Goal: Task Accomplishment & Management: Manage account settings

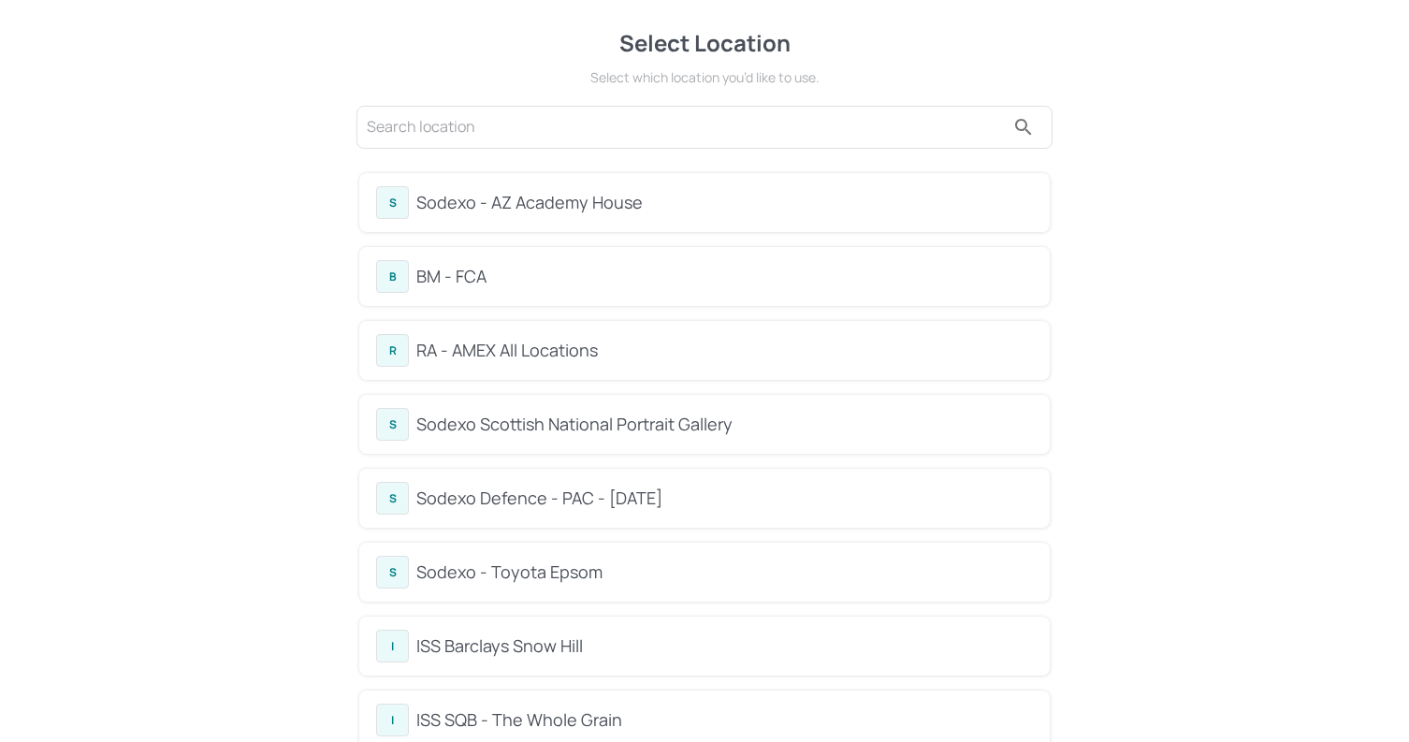
click at [541, 279] on div "BM - FCA" at bounding box center [724, 276] width 617 height 25
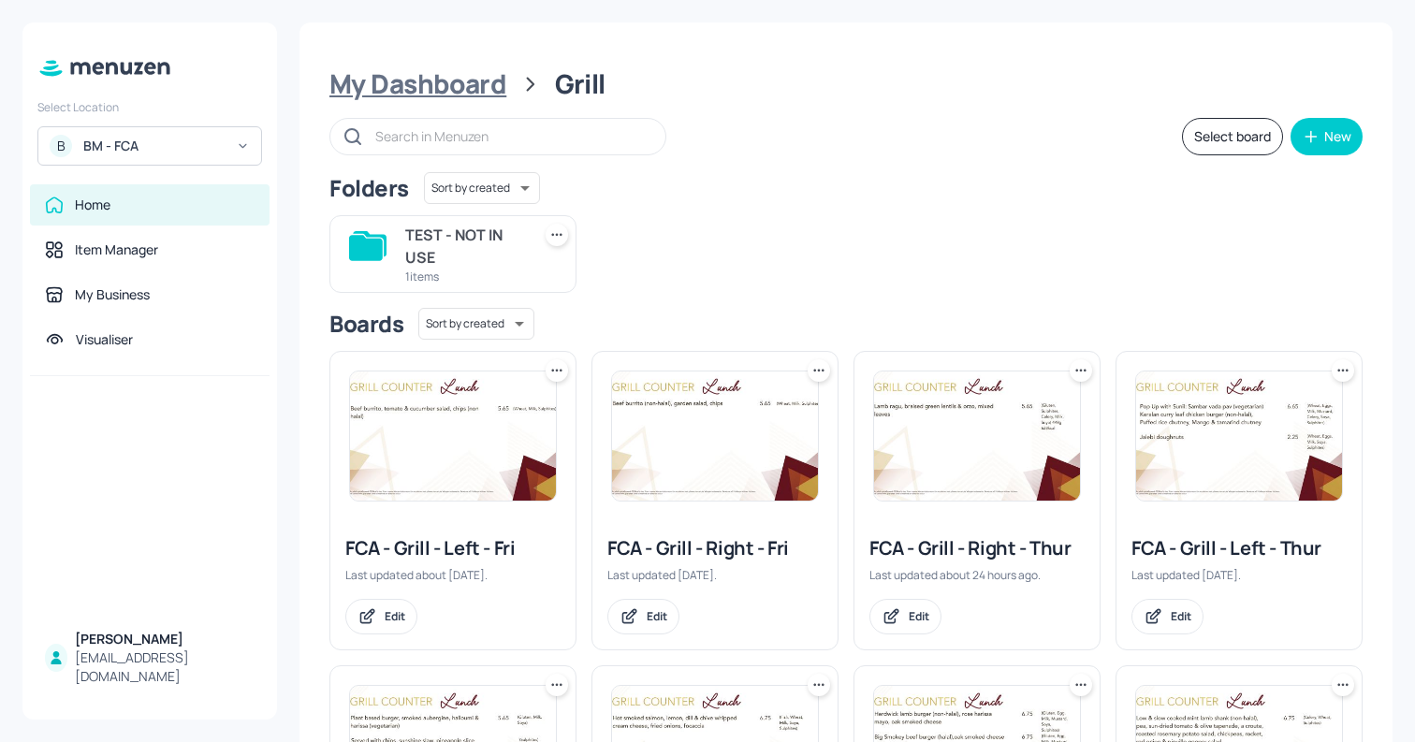
click at [473, 76] on div "My Dashboard" at bounding box center [417, 84] width 177 height 34
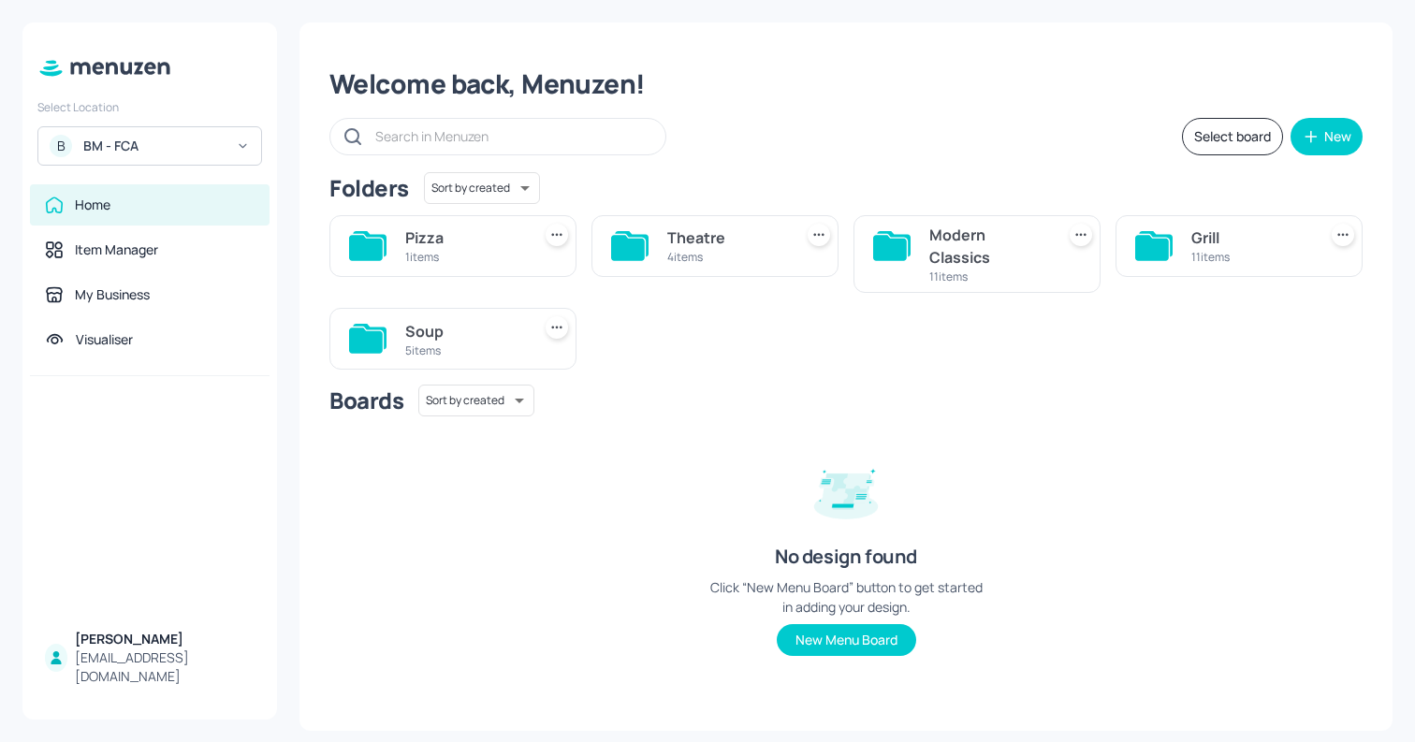
click at [705, 249] on div "4 items" at bounding box center [726, 257] width 118 height 16
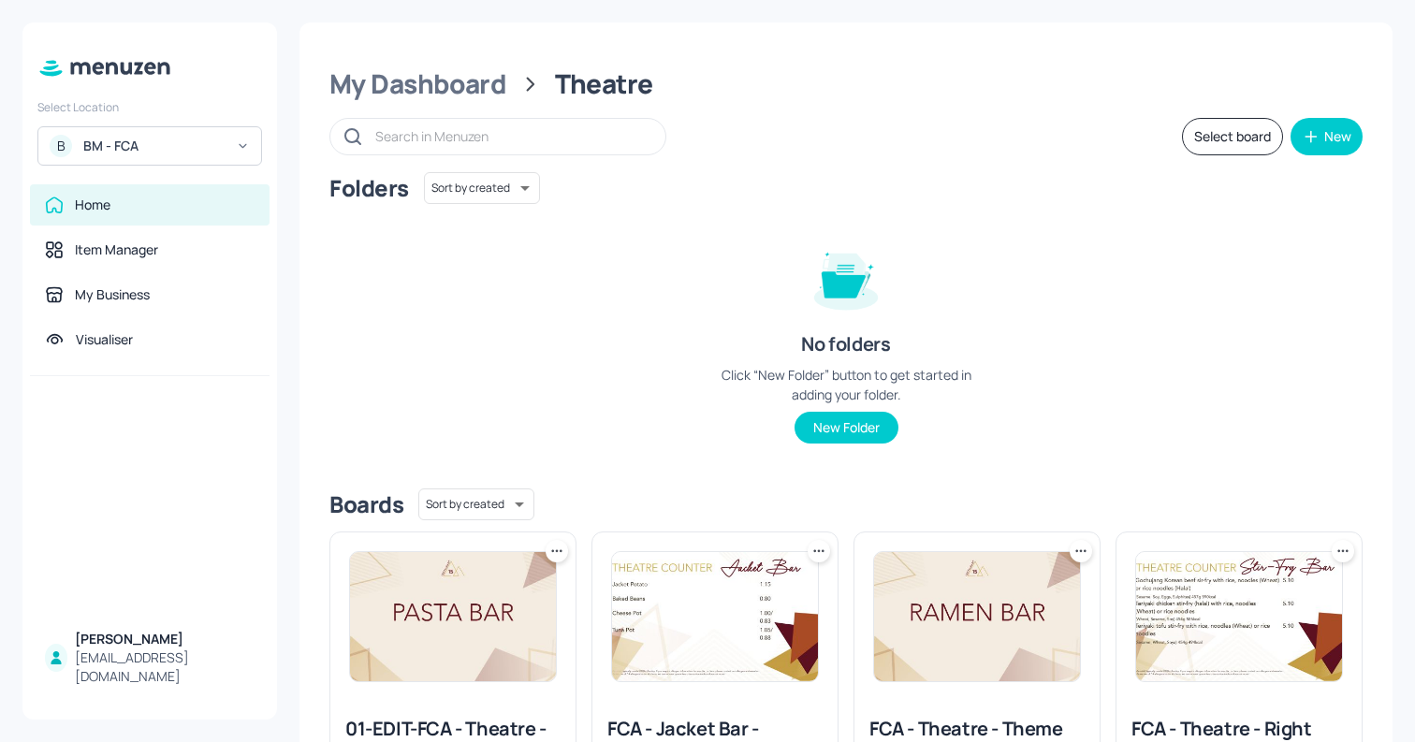
click at [1201, 578] on img at bounding box center [1239, 616] width 206 height 129
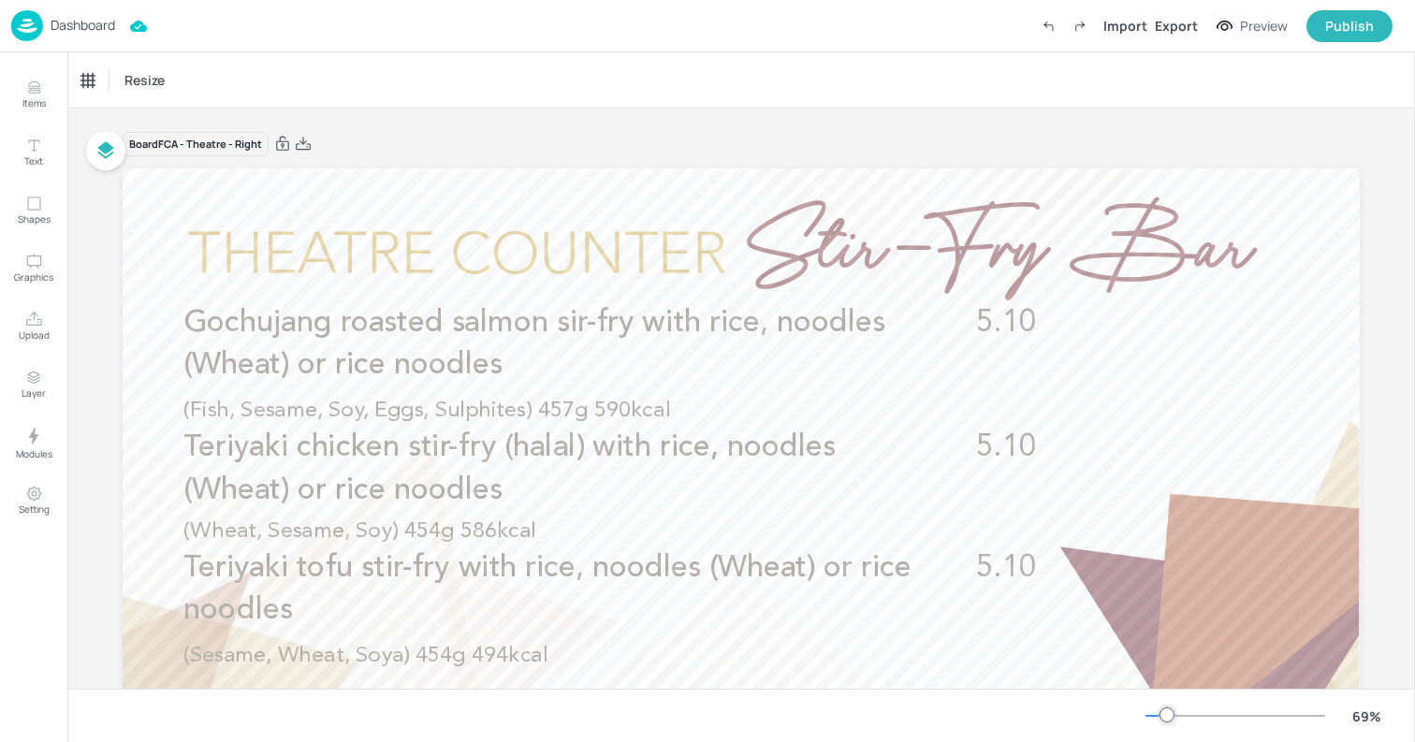
click at [77, 28] on p "Dashboard" at bounding box center [83, 25] width 65 height 13
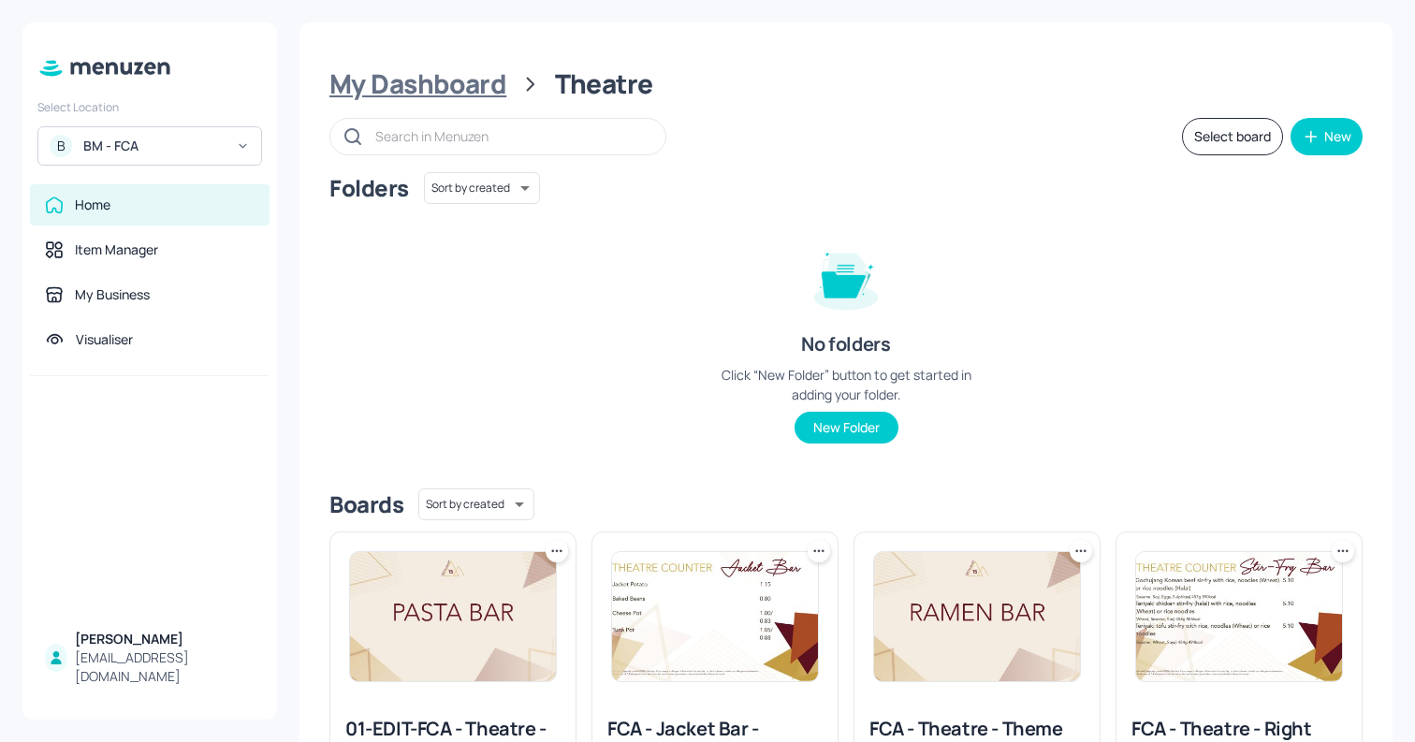
click at [482, 86] on div "My Dashboard" at bounding box center [417, 84] width 177 height 34
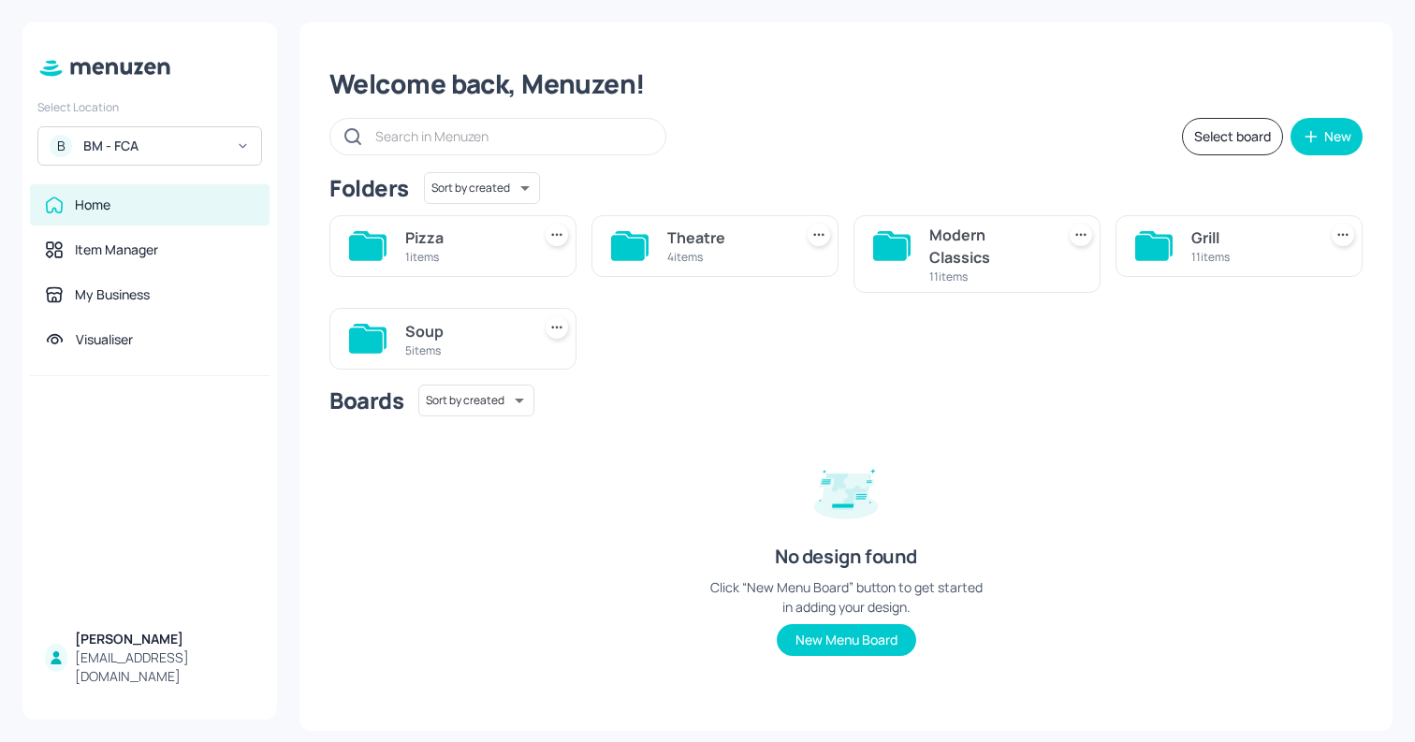
click at [850, 41] on div "Welcome back, Menuzen! Select board New Folders Sort by created id ​ Pizza 1 it…" at bounding box center [845, 376] width 1093 height 708
click at [1201, 251] on div "11 items" at bounding box center [1250, 257] width 118 height 16
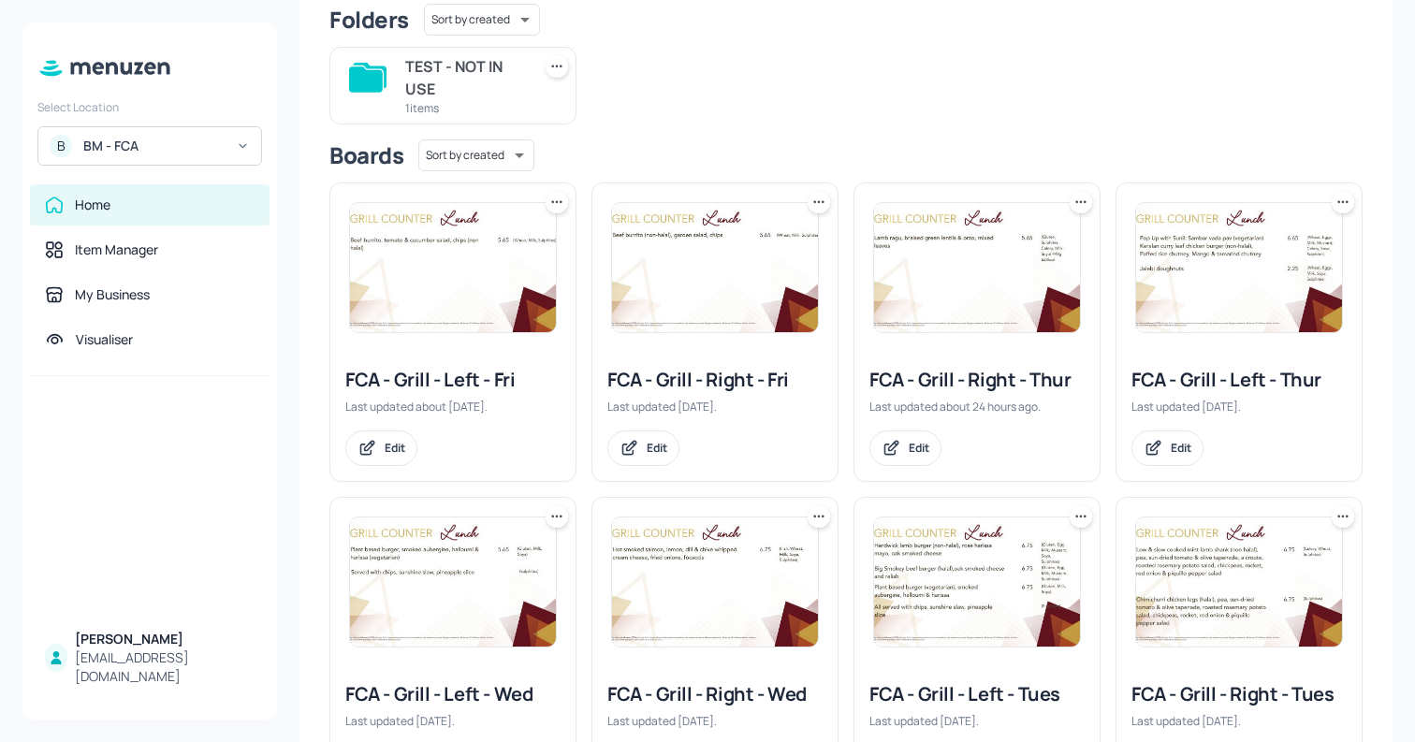
scroll to position [176, 0]
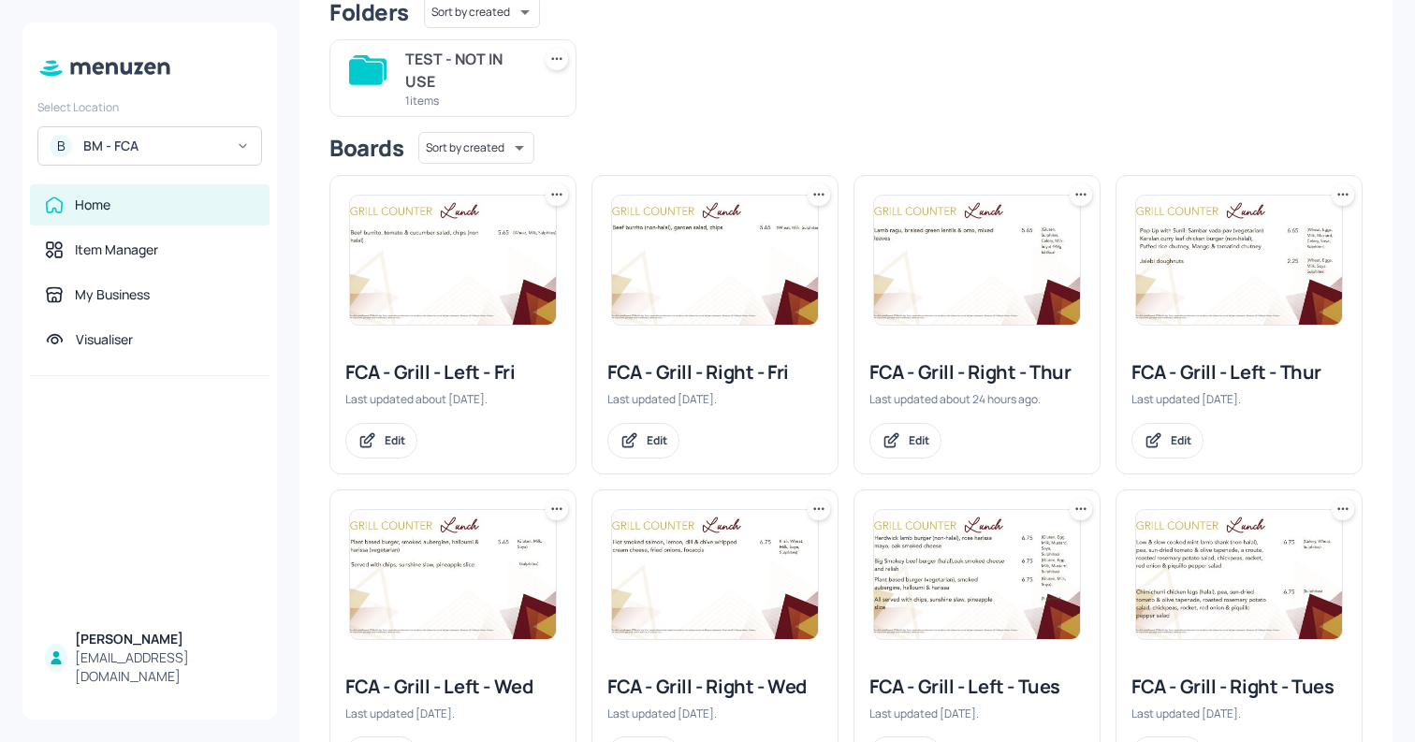
click at [1073, 283] on img at bounding box center [977, 260] width 206 height 129
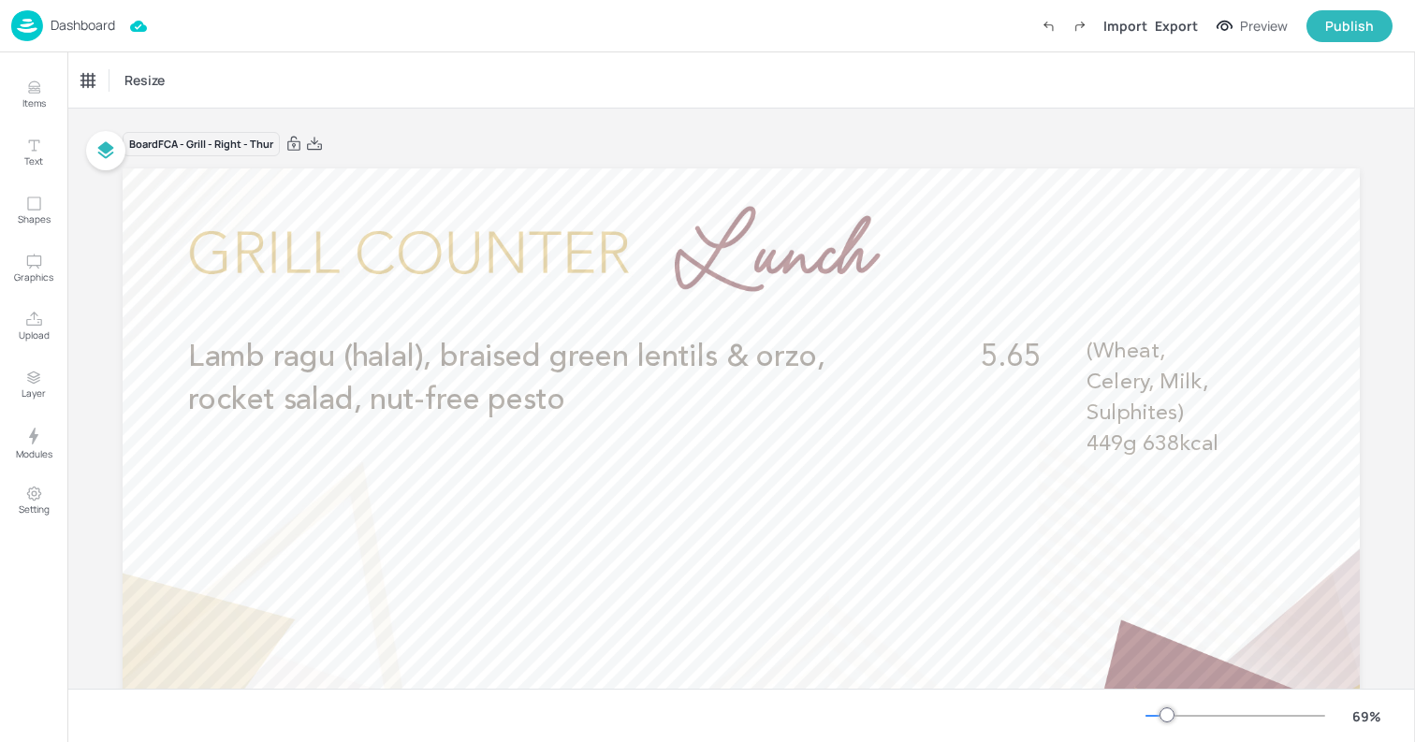
click at [104, 22] on p "Dashboard" at bounding box center [83, 25] width 65 height 13
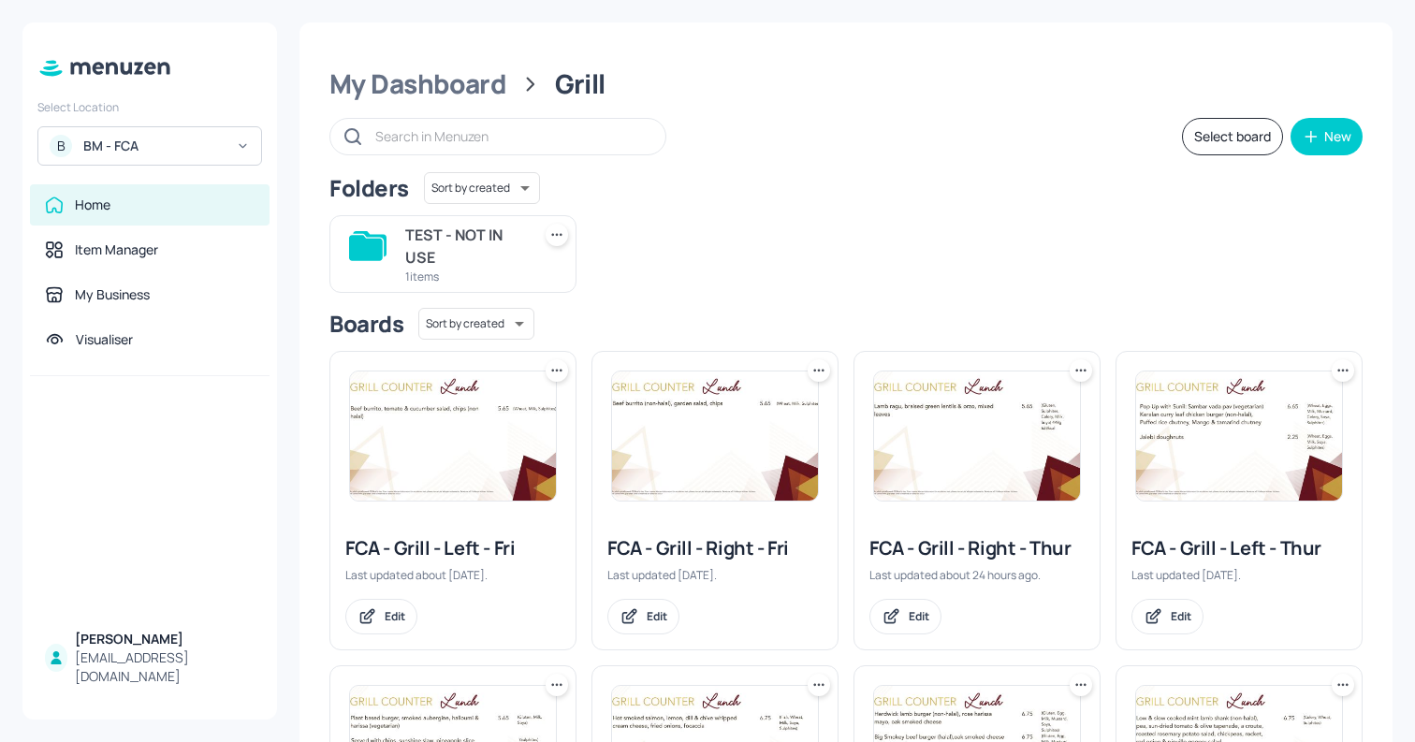
click at [1290, 477] on img at bounding box center [1239, 435] width 206 height 129
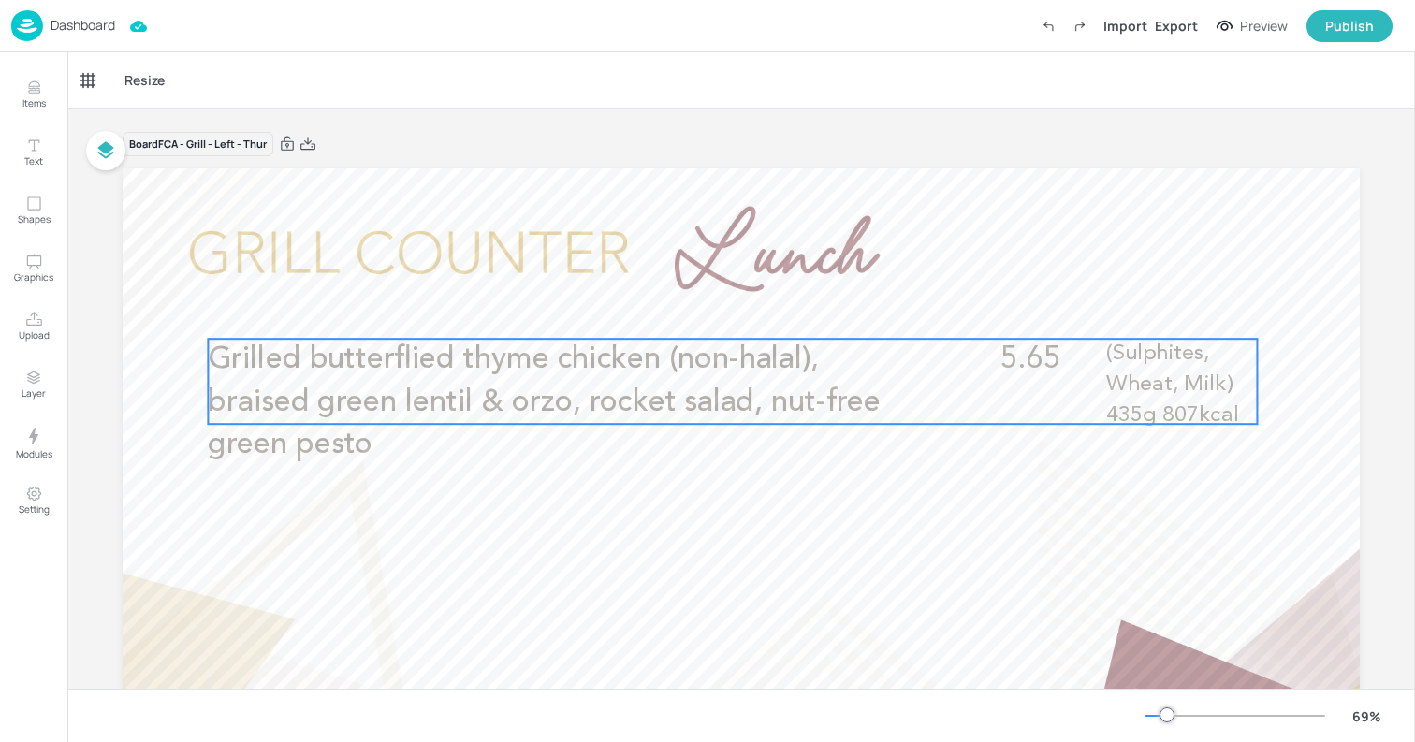
click at [530, 382] on p "Grilled butterflied thyme chicken (non-halal), braised green lentil & orzo, roc…" at bounding box center [558, 402] width 700 height 127
click at [719, 309] on icon "Edit Item" at bounding box center [720, 306] width 16 height 15
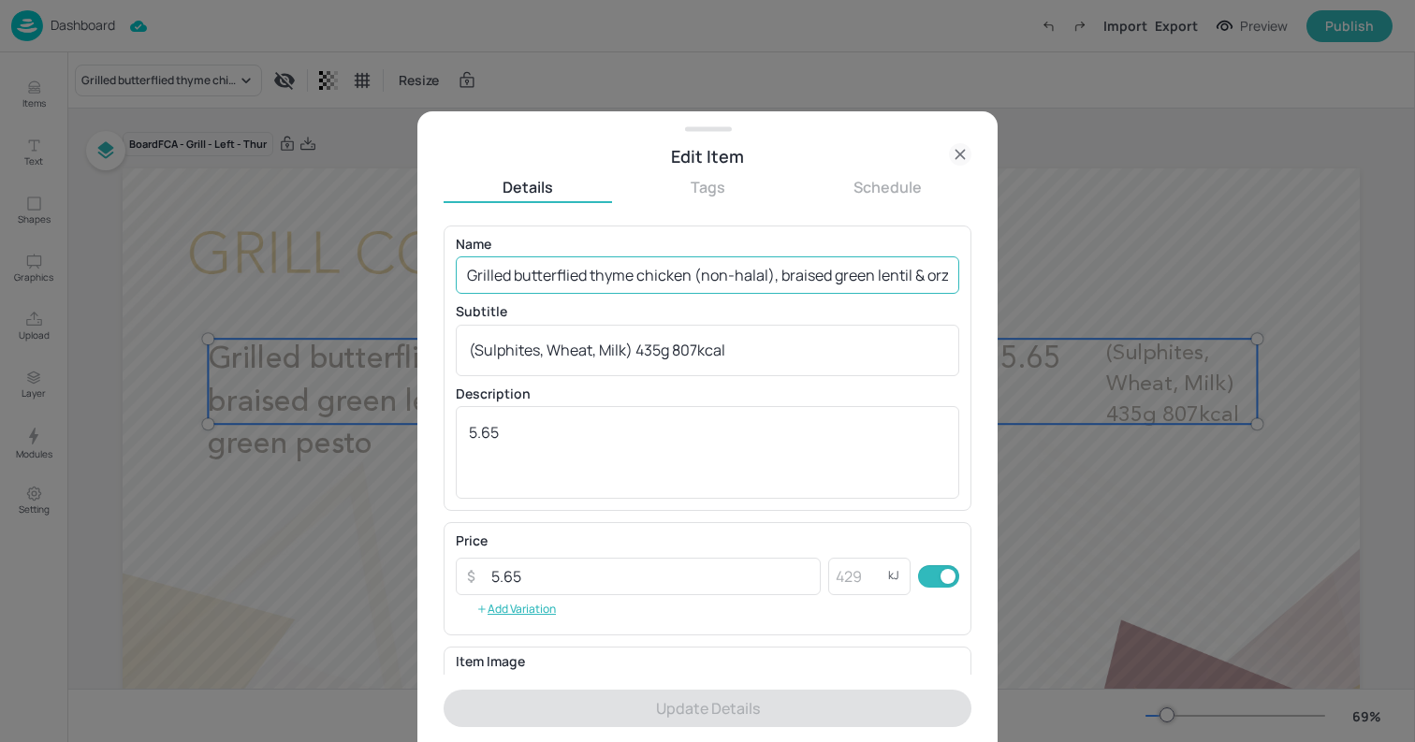
click at [660, 270] on input "Grilled butterflied thyme chicken (non-halal), braised green lentil & orzo, roc…" at bounding box center [707, 274] width 503 height 37
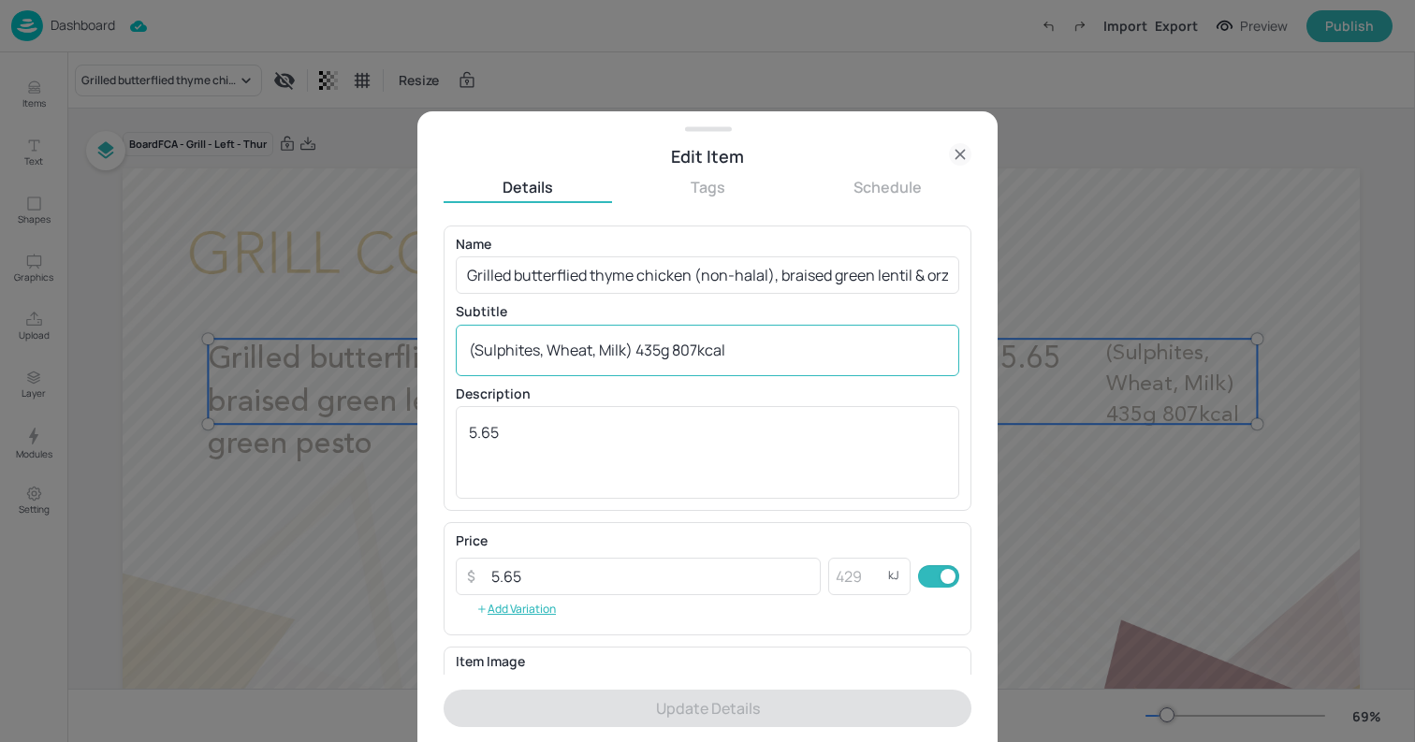
drag, startPoint x: 464, startPoint y: 348, endPoint x: 818, endPoint y: 347, distance: 353.6
click at [818, 347] on div "(Sulphites, Wheat, Milk) 435g 807kcal x ​" at bounding box center [707, 350] width 503 height 51
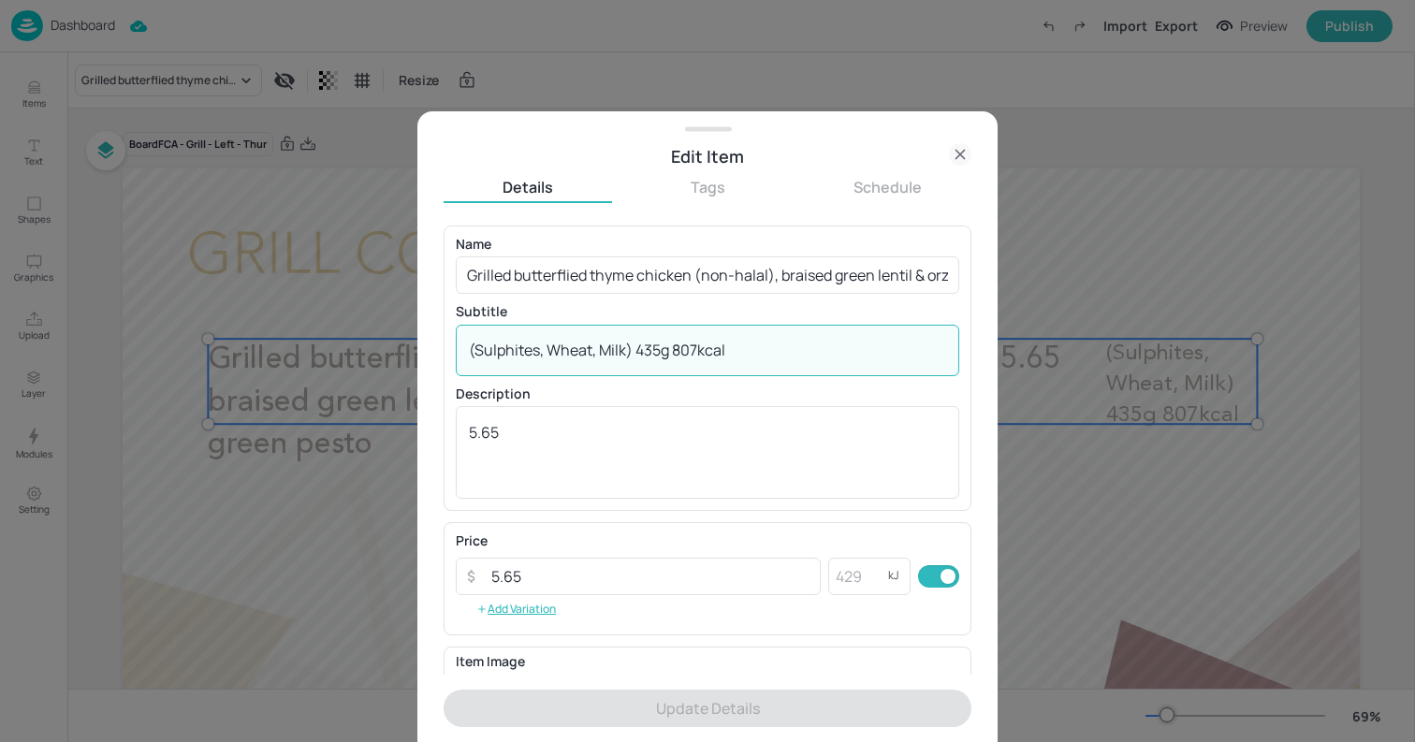
click at [813, 343] on textarea "(Sulphites, Wheat, Milk) 435g 807kcal" at bounding box center [707, 350] width 477 height 21
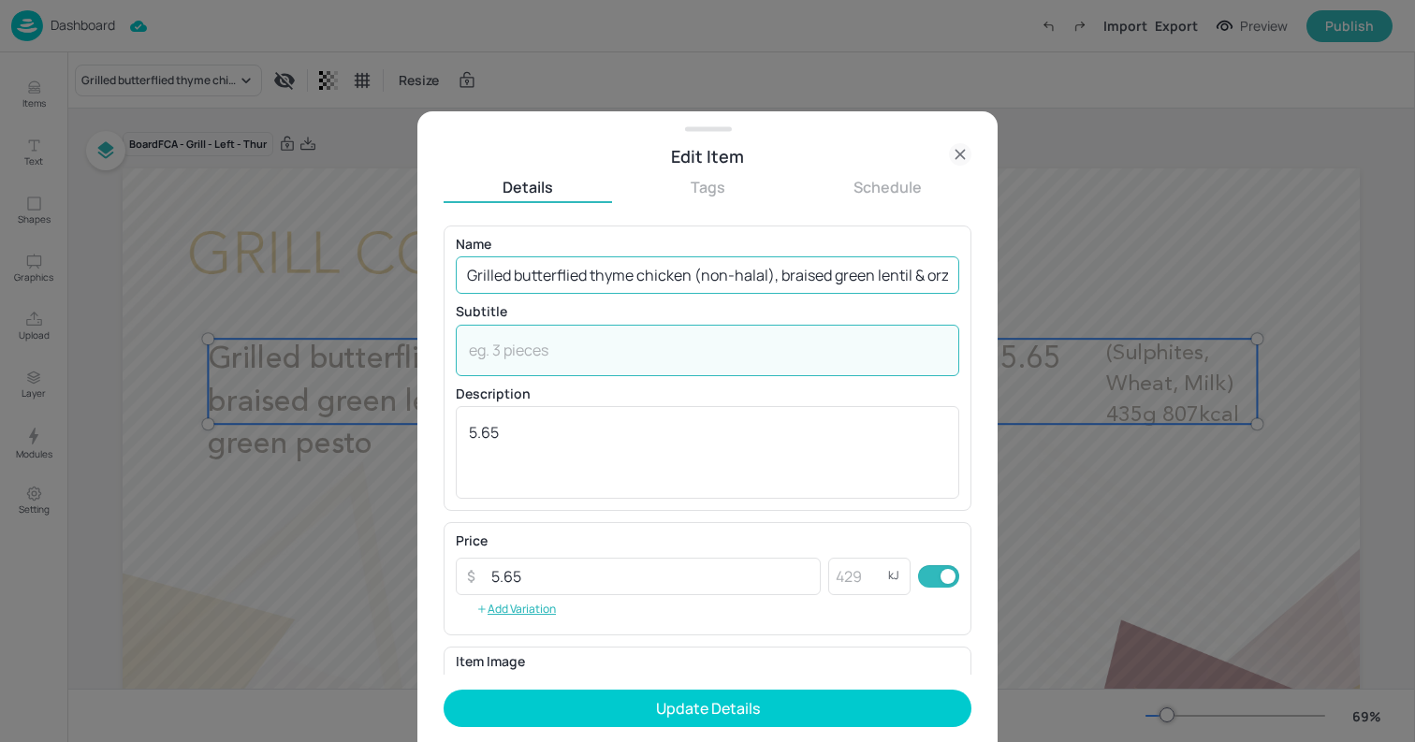
click at [858, 278] on input "Grilled butterflied thyme chicken (non-halal), braised green lentil & orzo, roc…" at bounding box center [707, 274] width 503 height 37
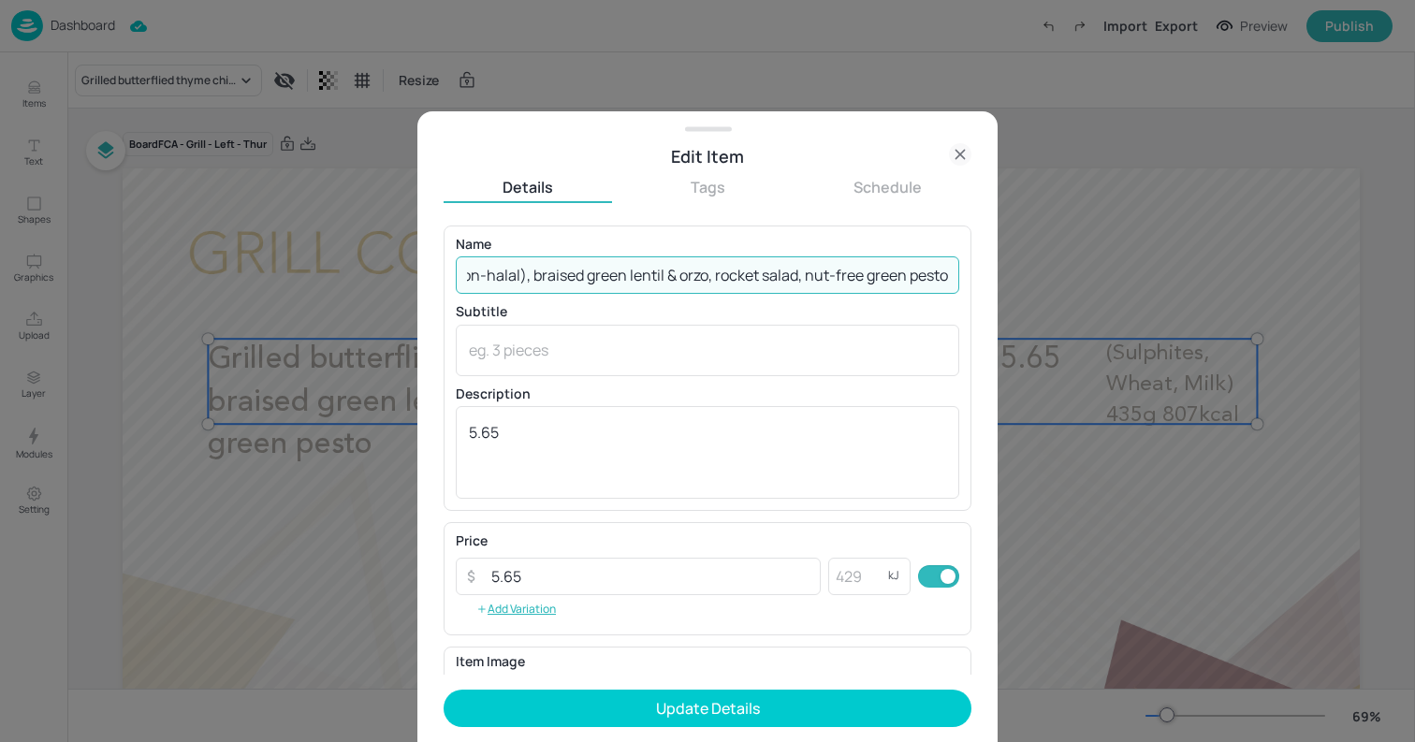
paste input "(Sulphites, Wheat, Milk) 435g 807kcal"
type input "Grilled butterflied thyme chicken (non-halal), braised green lentil & orzo, roc…"
click at [829, 419] on div "5.65 x ​" at bounding box center [707, 452] width 503 height 93
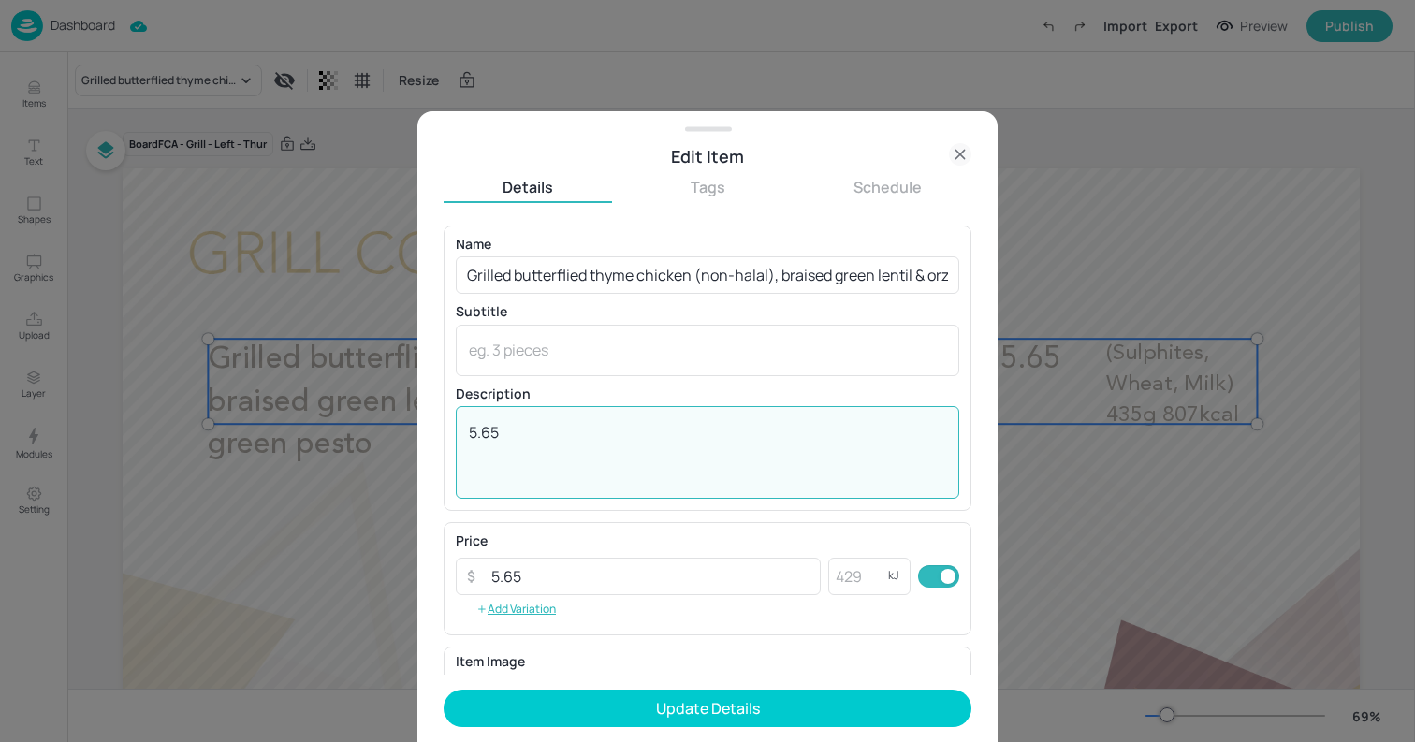
click at [829, 419] on div "5.65 x ​" at bounding box center [707, 452] width 503 height 93
click at [802, 426] on textarea "5.65" at bounding box center [707, 453] width 477 height 62
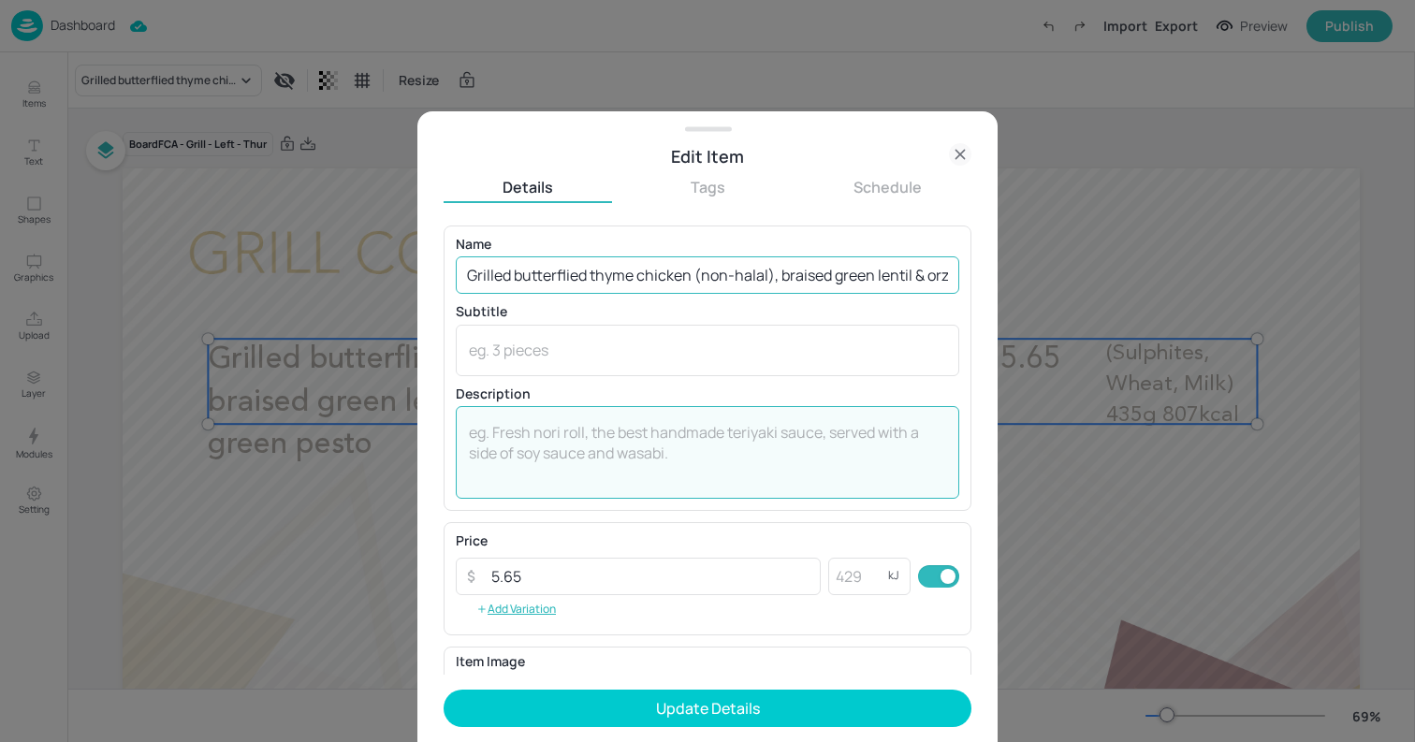
click at [842, 267] on input "Grilled butterflied thyme chicken (non-halal), braised green lentil & orzo, roc…" at bounding box center [707, 274] width 503 height 37
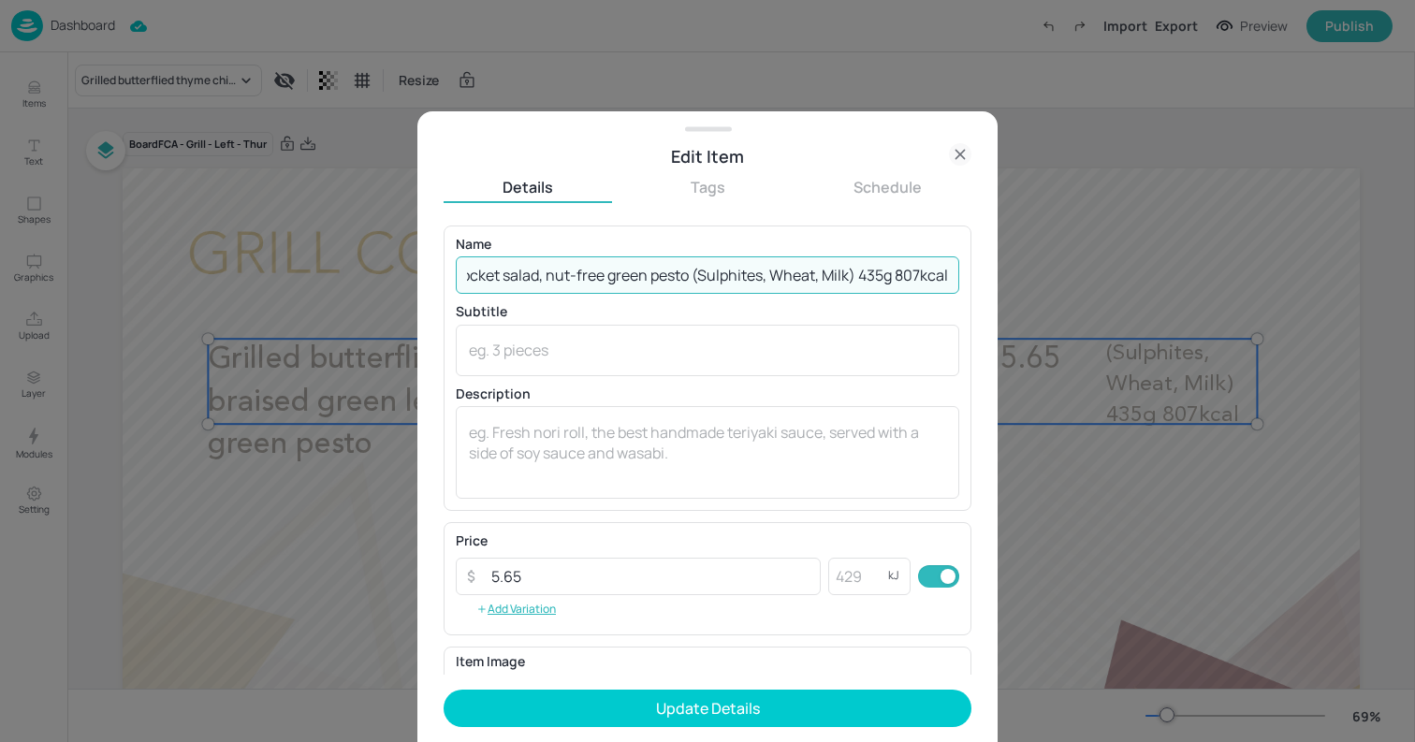
paste input "5.65"
type input "Grilled butterflied thyme chicken (non-halal), braised green lentil & orzo, roc…"
click at [879, 270] on input "Grilled butterflied thyme chicken (non-halal), braised green lentil & orzo, roc…" at bounding box center [707, 274] width 503 height 37
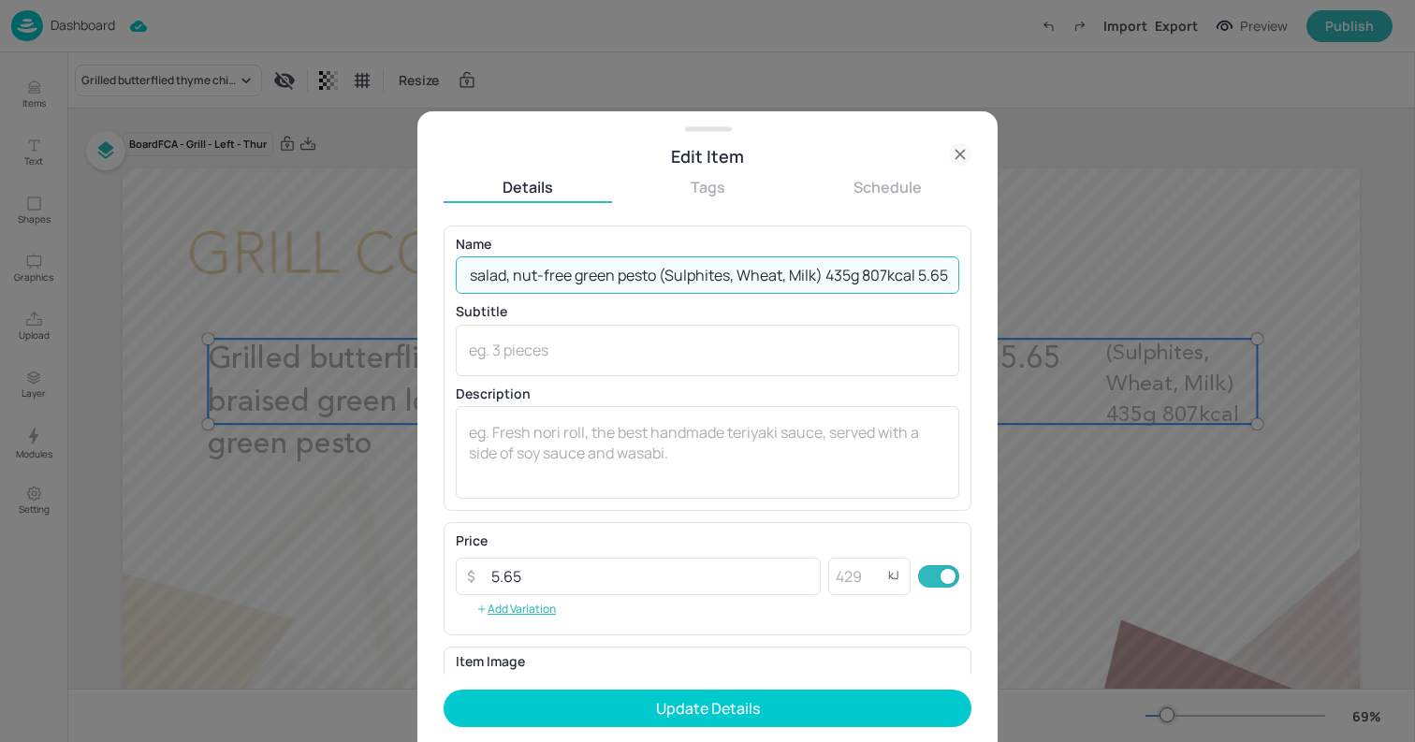
click at [879, 270] on input "Grilled butterflied thyme chicken (non-halal), braised green lentil & orzo, roc…" at bounding box center [707, 274] width 503 height 37
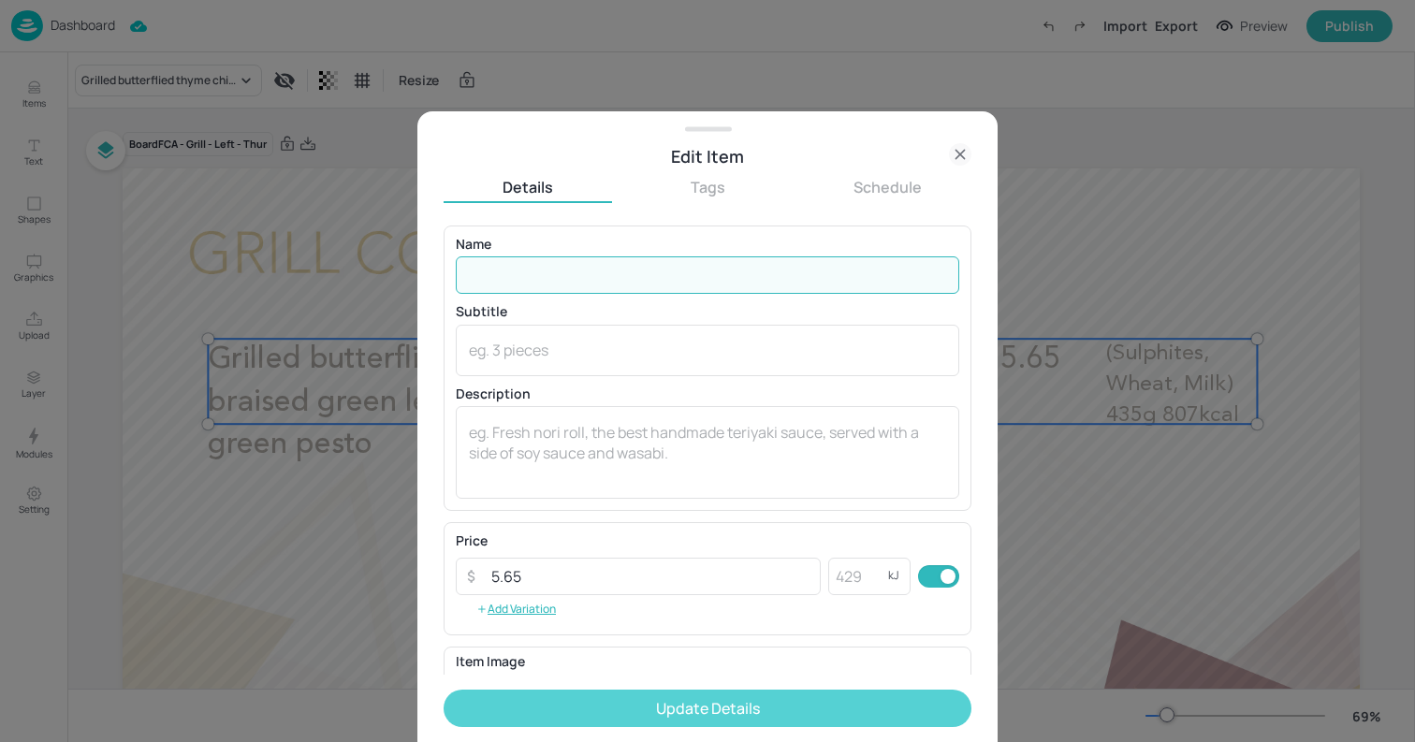
click at [829, 715] on button "Update Details" at bounding box center [707, 707] width 528 height 37
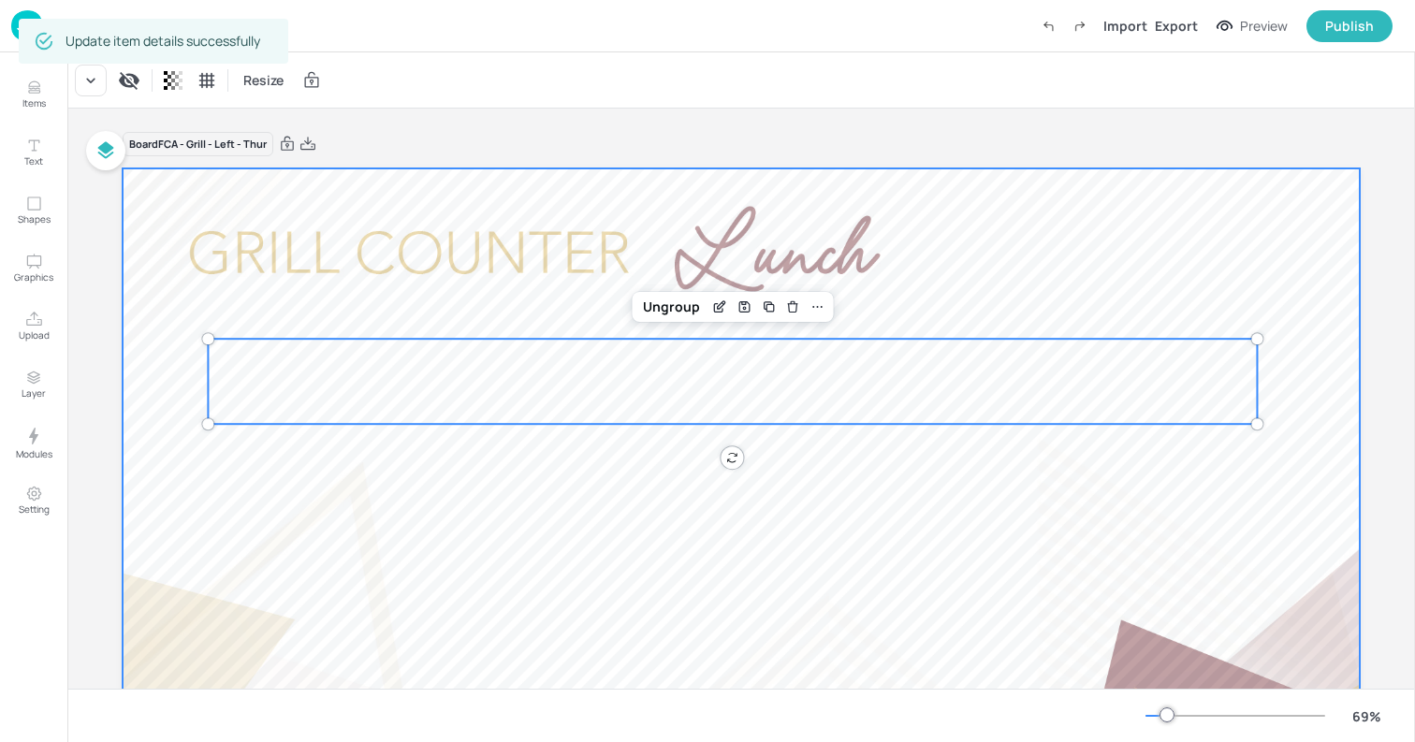
click at [196, 225] on div at bounding box center [741, 516] width 1237 height 696
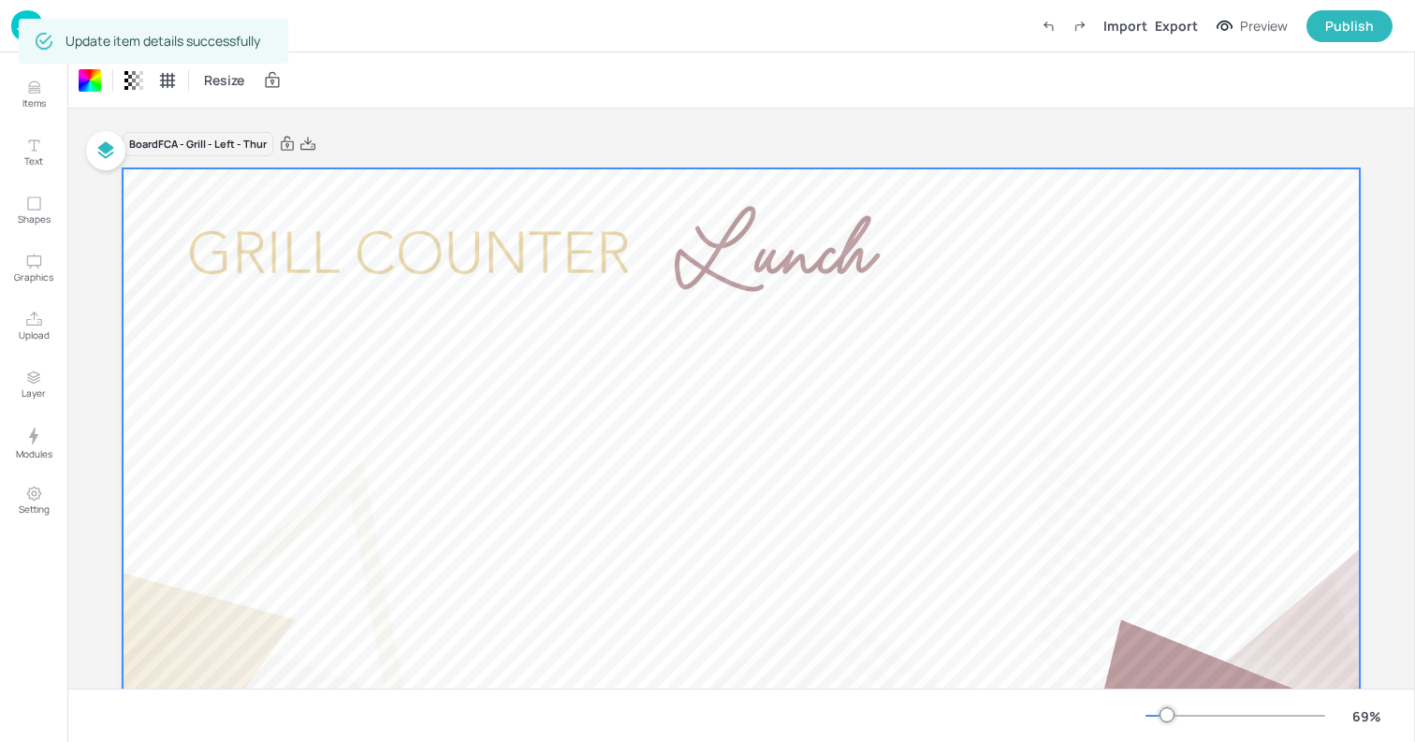
click at [11, 34] on img at bounding box center [27, 25] width 32 height 31
click at [13, 30] on img at bounding box center [27, 25] width 32 height 31
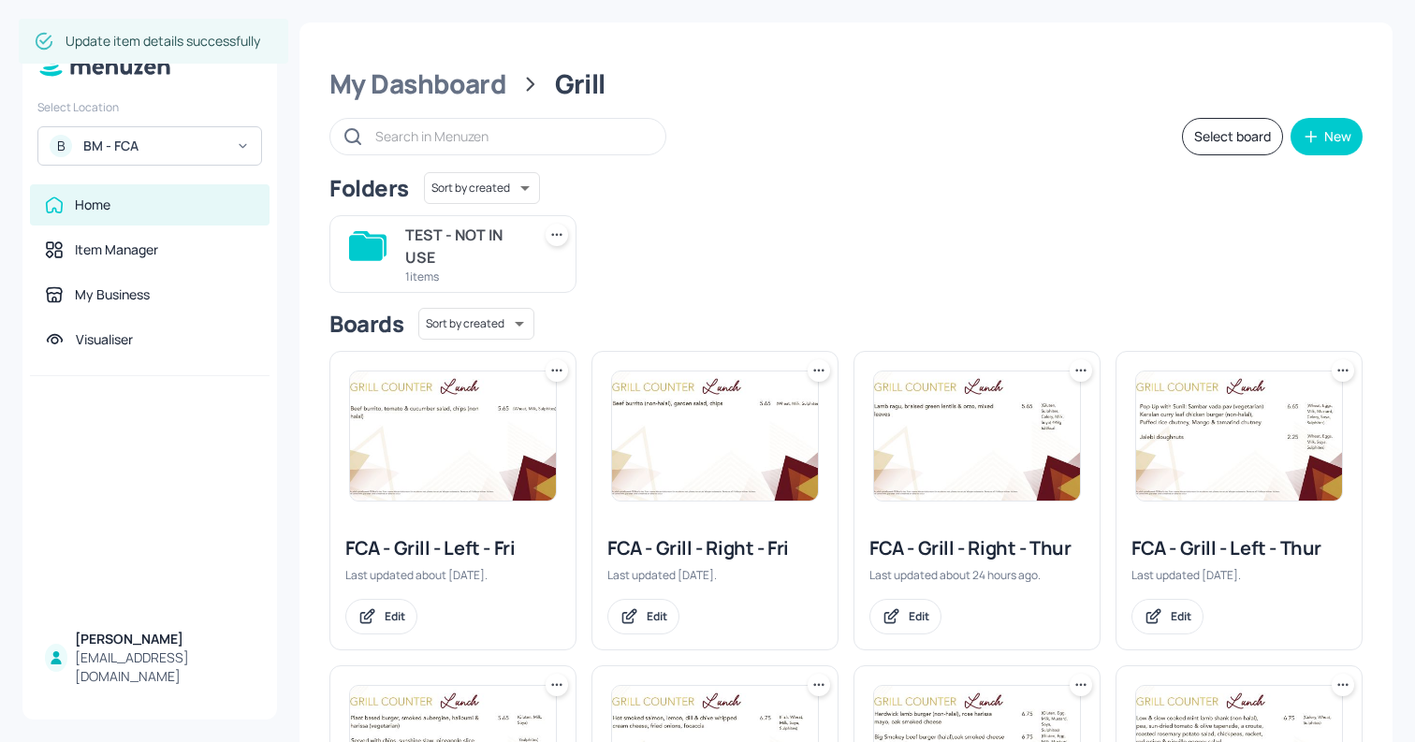
click at [949, 438] on img at bounding box center [977, 435] width 206 height 129
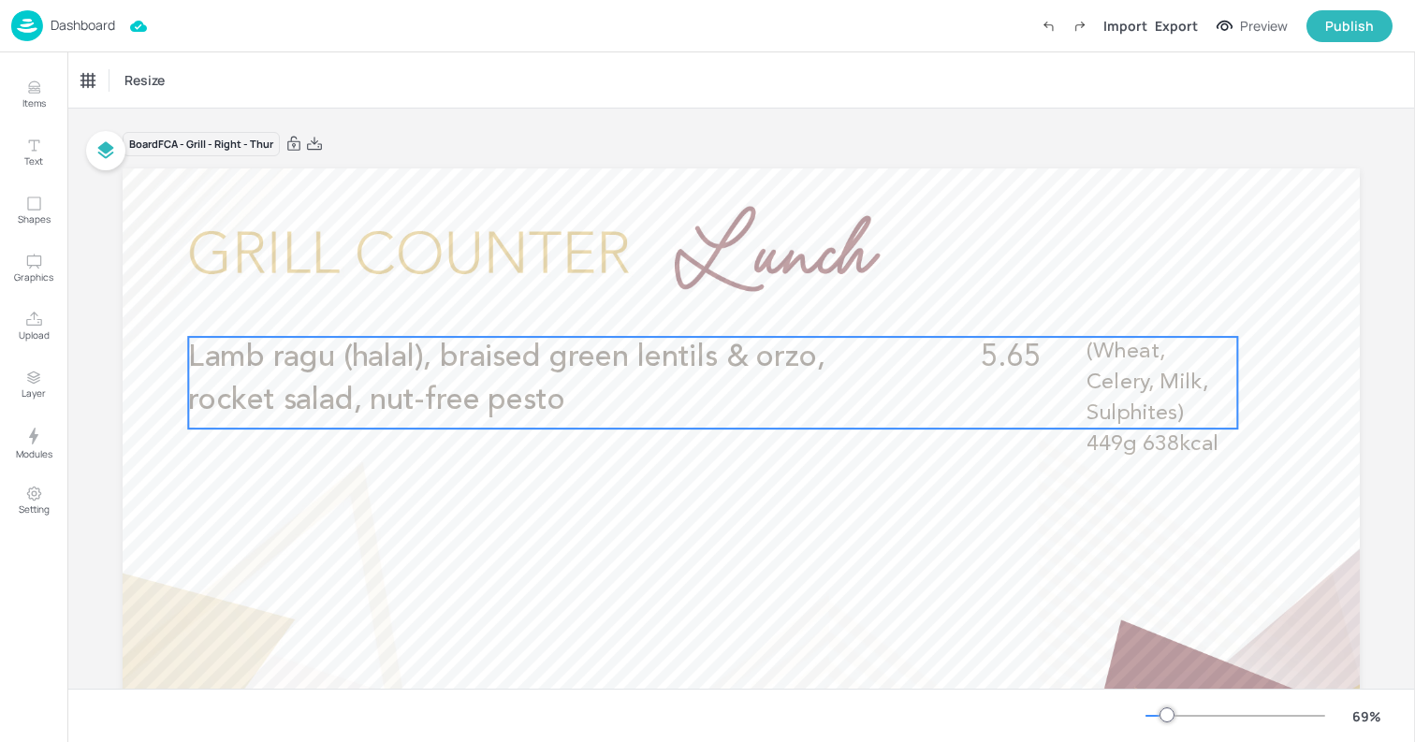
click at [684, 338] on p "Lamb ragu (halal), braised green lentils & orzo, rocket salad, nut-free pesto" at bounding box center [538, 379] width 700 height 85
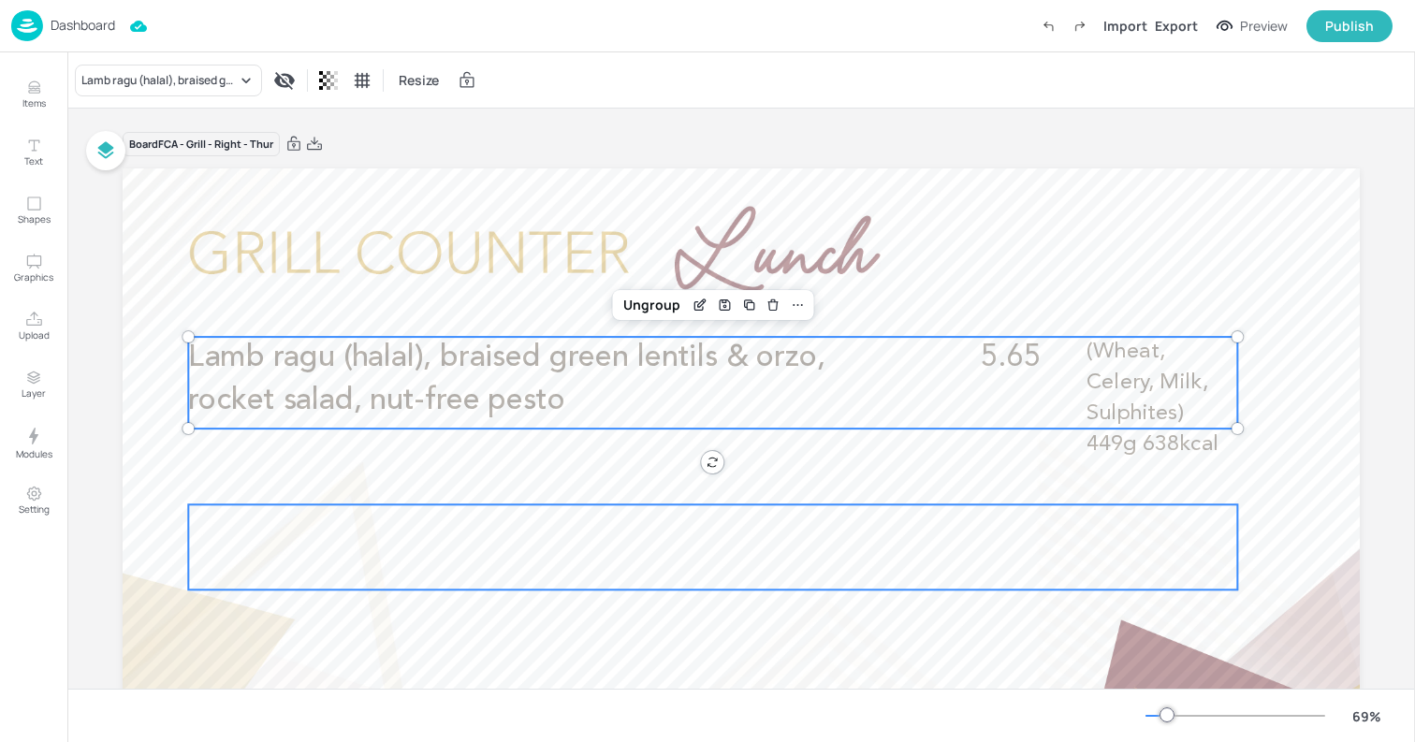
click at [693, 514] on div at bounding box center [712, 546] width 1049 height 85
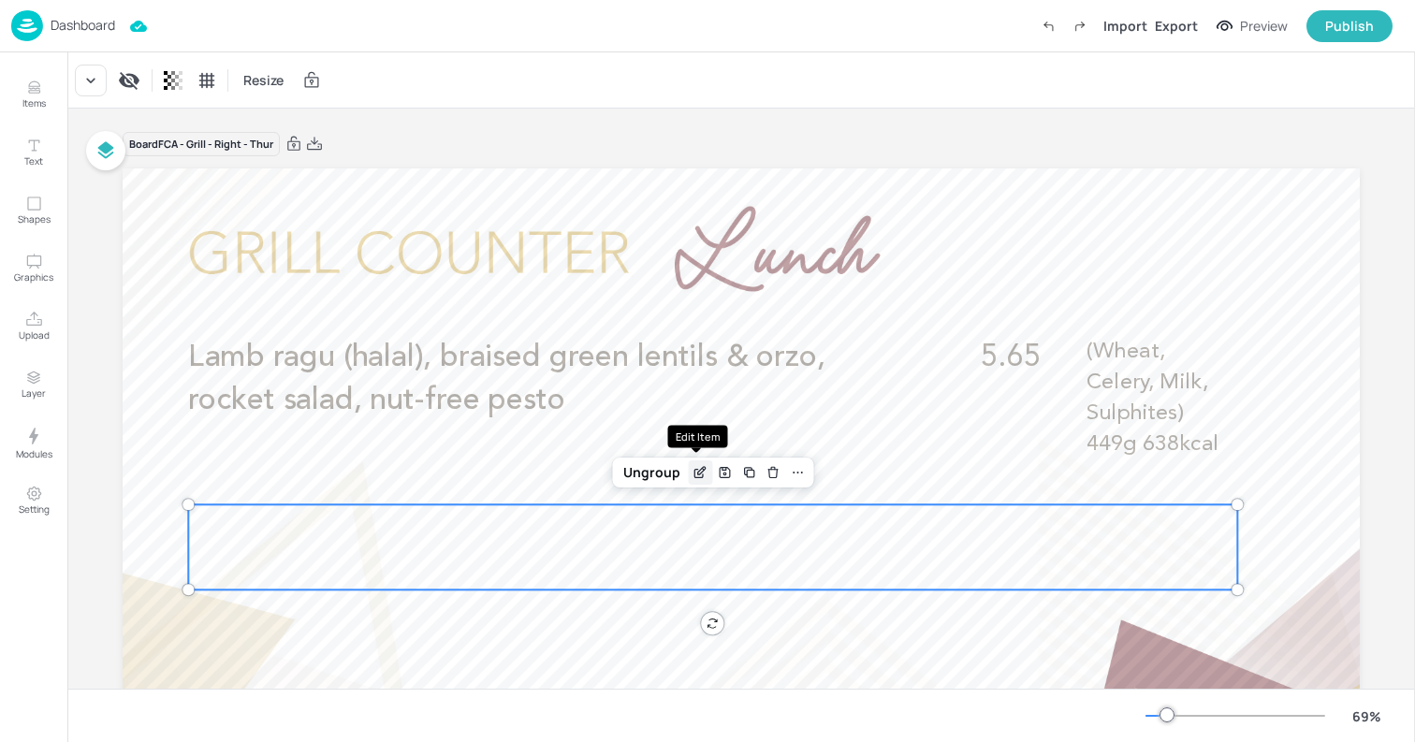
click at [695, 477] on icon "Edit Item" at bounding box center [699, 474] width 8 height 8
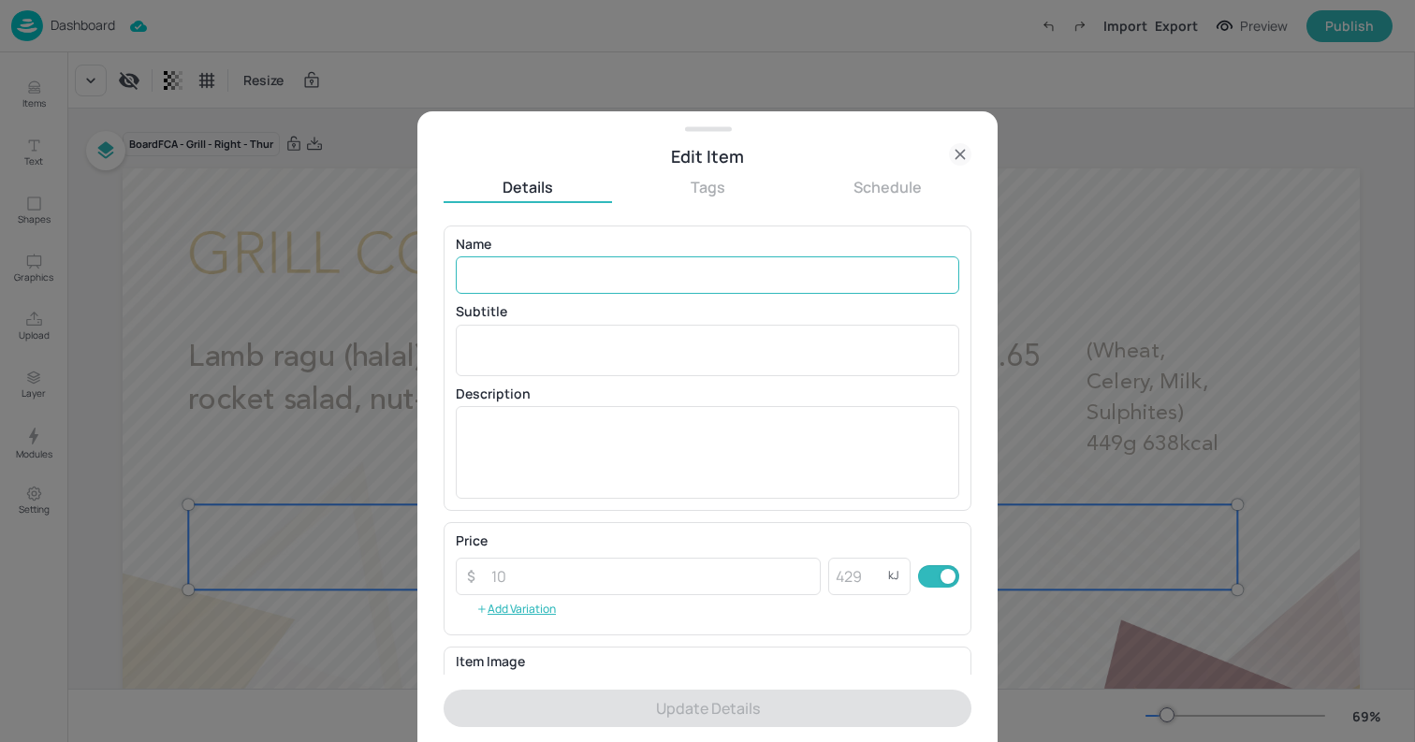
click at [586, 270] on input "text" at bounding box center [707, 274] width 503 height 37
paste input "Grilled butterflied thyme chicken (non-halal), braised green lentil & orzo, roc…"
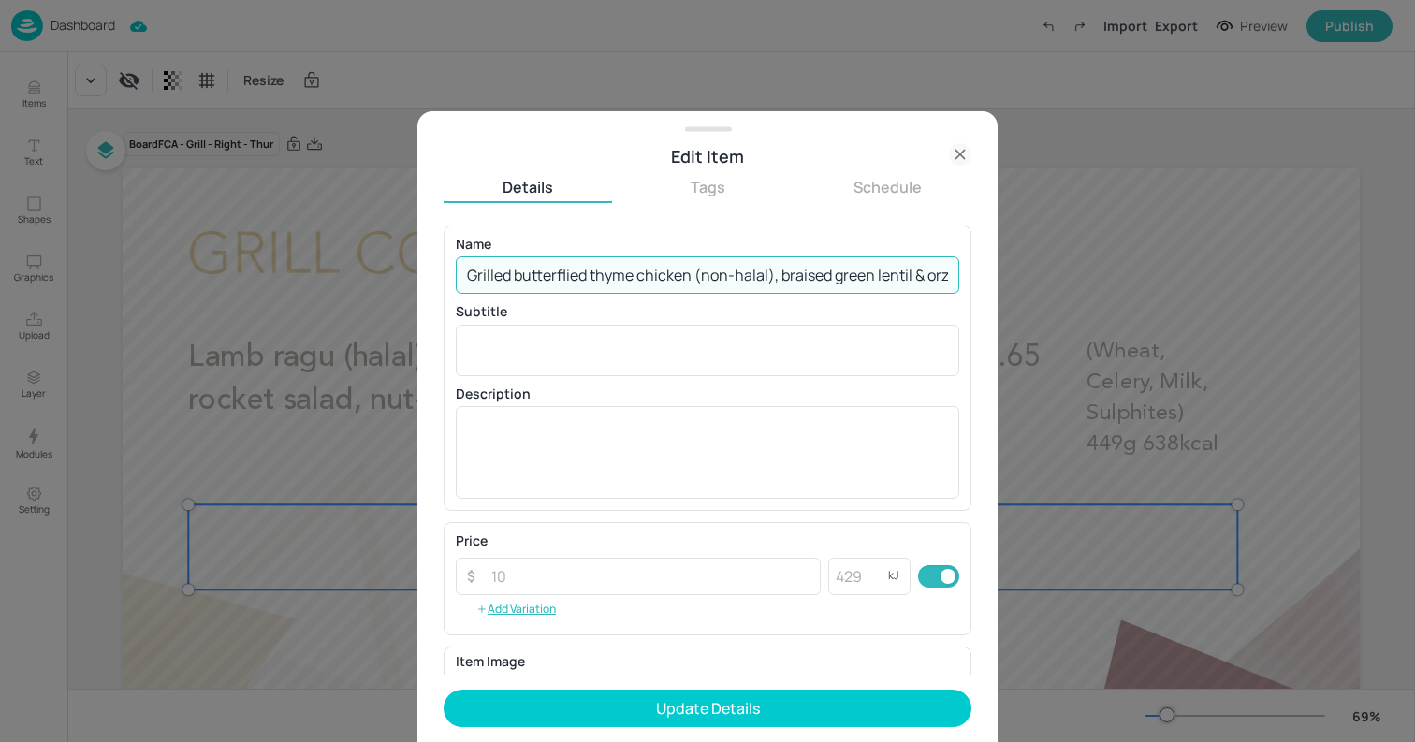
scroll to position [0, 553]
drag, startPoint x: 652, startPoint y: 277, endPoint x: 995, endPoint y: 285, distance: 343.4
click at [995, 285] on div "Edit Item Details Tags Schedule Name Grilled butterflied thyme chicken (non-hal…" at bounding box center [707, 426] width 580 height 631
type input "Grilled butterflied thyme chicken (non-halal), braised green lentil & orzo, roc…"
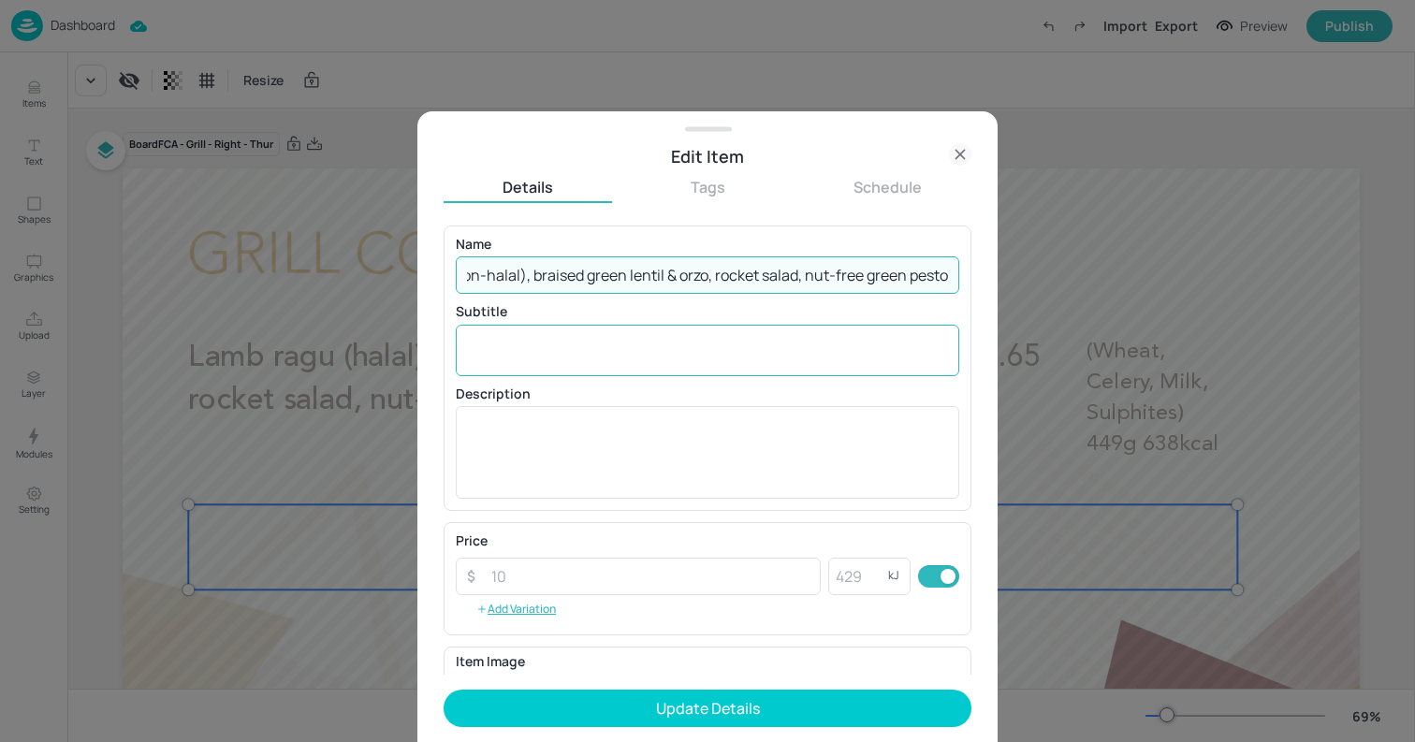
click at [802, 350] on textarea at bounding box center [707, 350] width 477 height 21
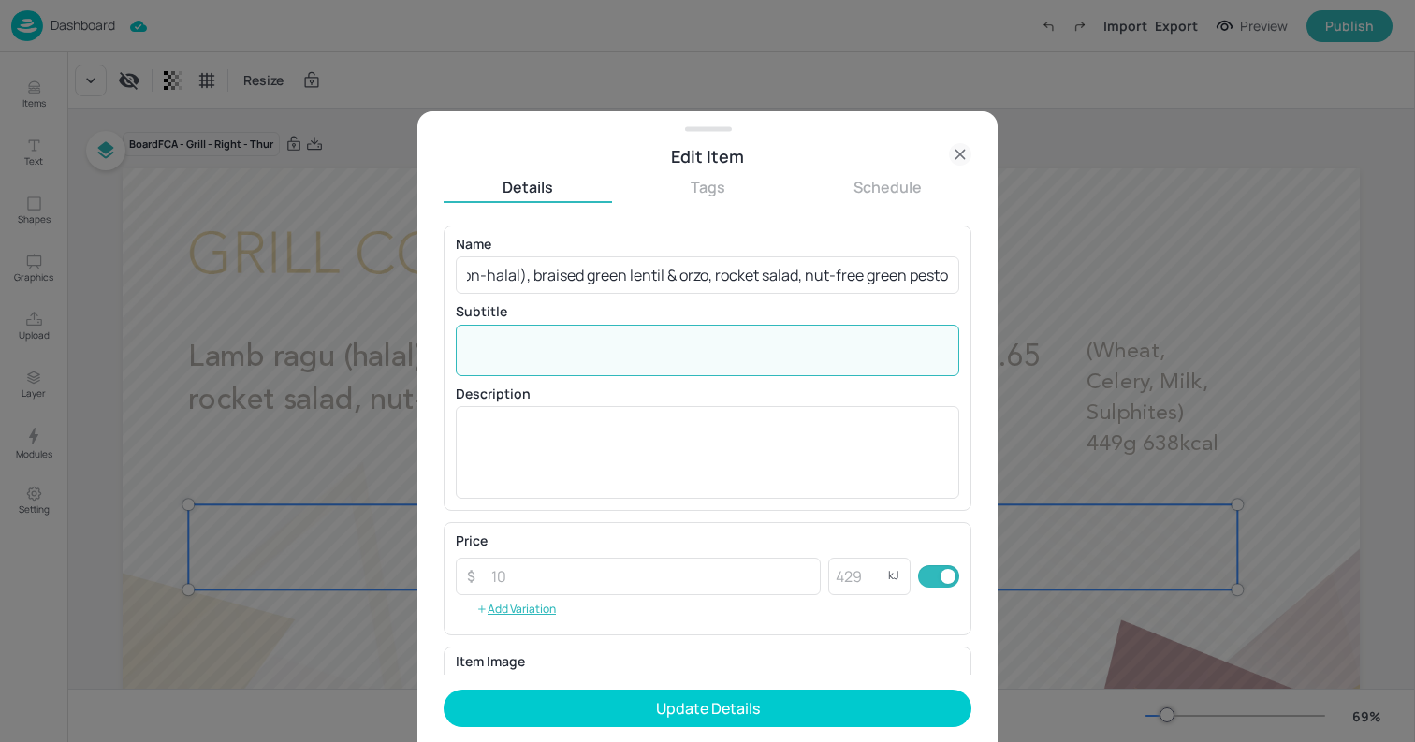
scroll to position [0, 0]
paste textarea "(Sulphites, Wheat, Milk) 435g 807kcal 5.65"
drag, startPoint x: 732, startPoint y: 350, endPoint x: 870, endPoint y: 361, distance: 138.9
click at [870, 361] on div "(Sulphites, Wheat, Milk) 435g 807kcal 5.65 x ​" at bounding box center [707, 350] width 503 height 51
type textarea "(Sulphites, Wheat, Milk) 435g 807kcal"
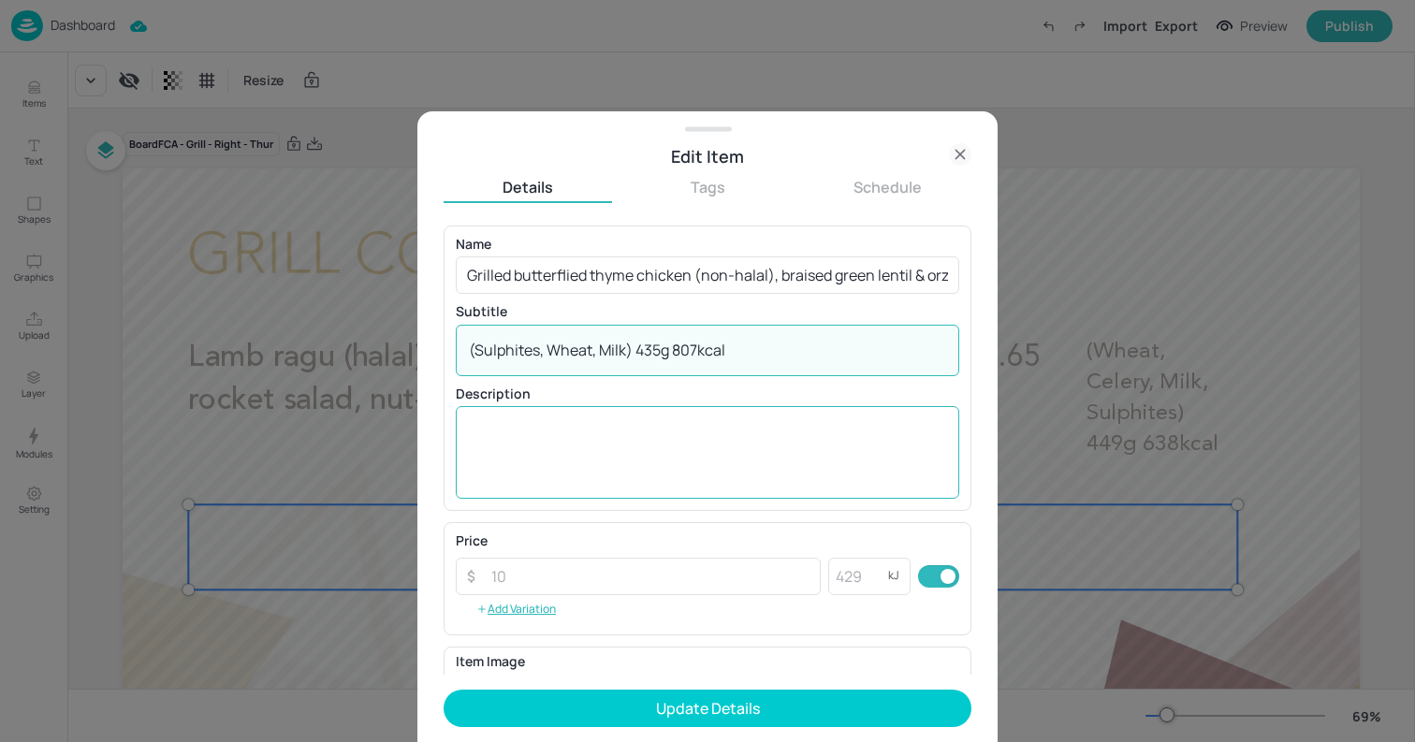
click at [863, 430] on textarea at bounding box center [707, 453] width 477 height 62
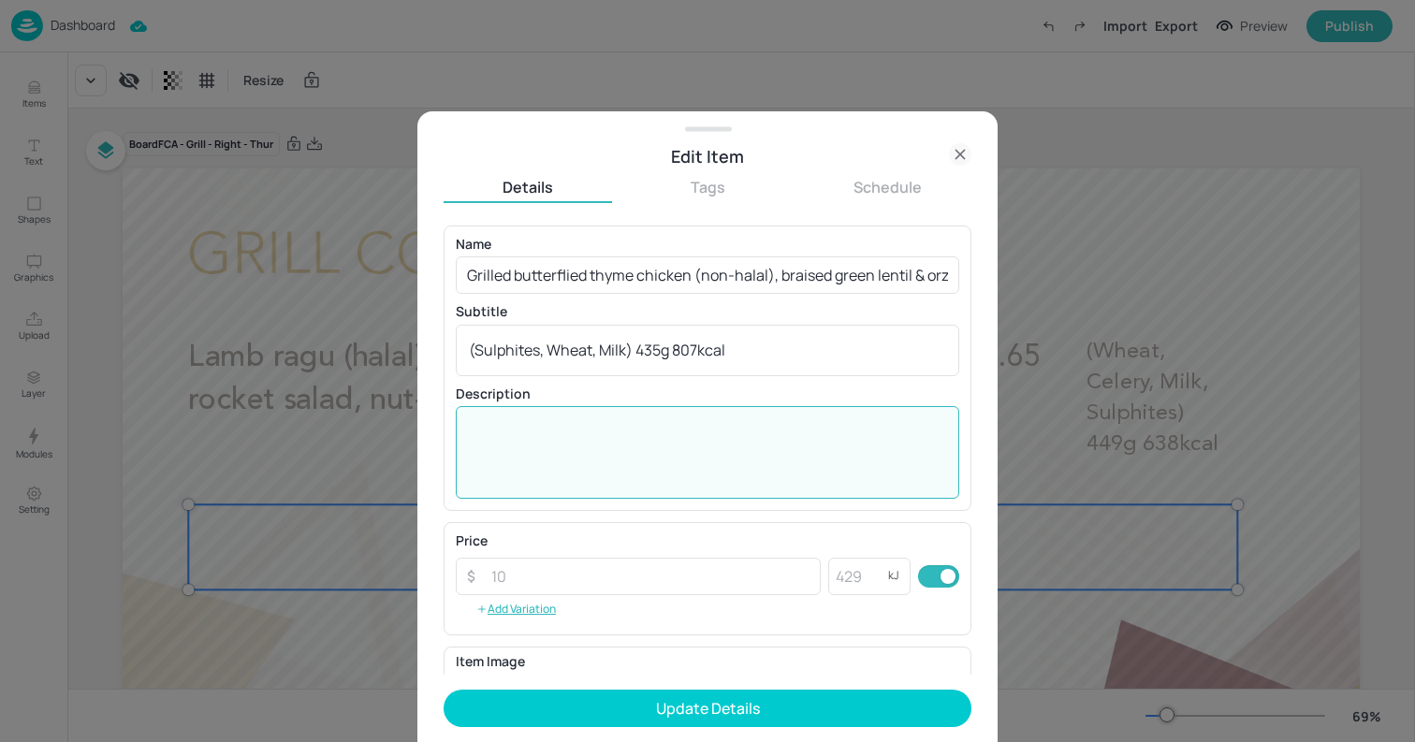
paste textarea "5.65"
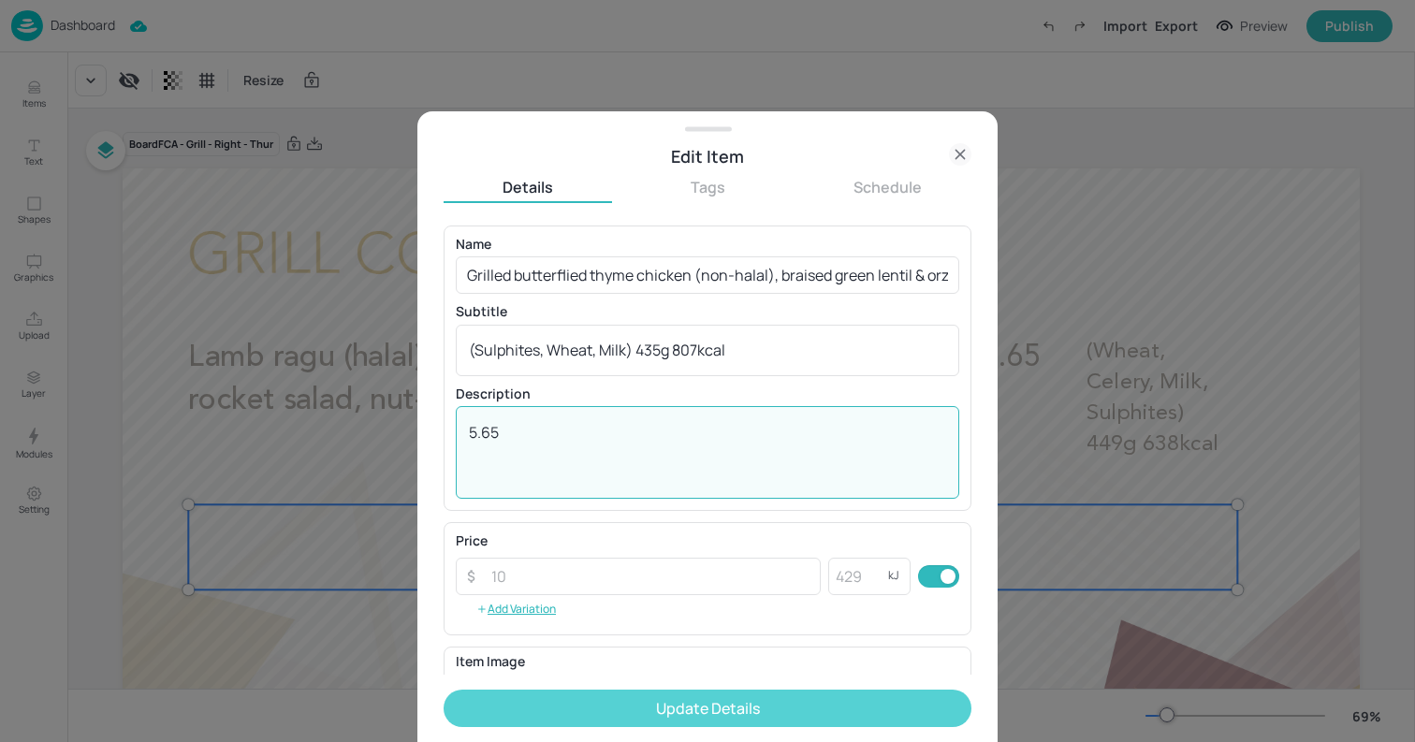
type textarea "5.65"
click at [782, 700] on button "Update Details" at bounding box center [707, 707] width 528 height 37
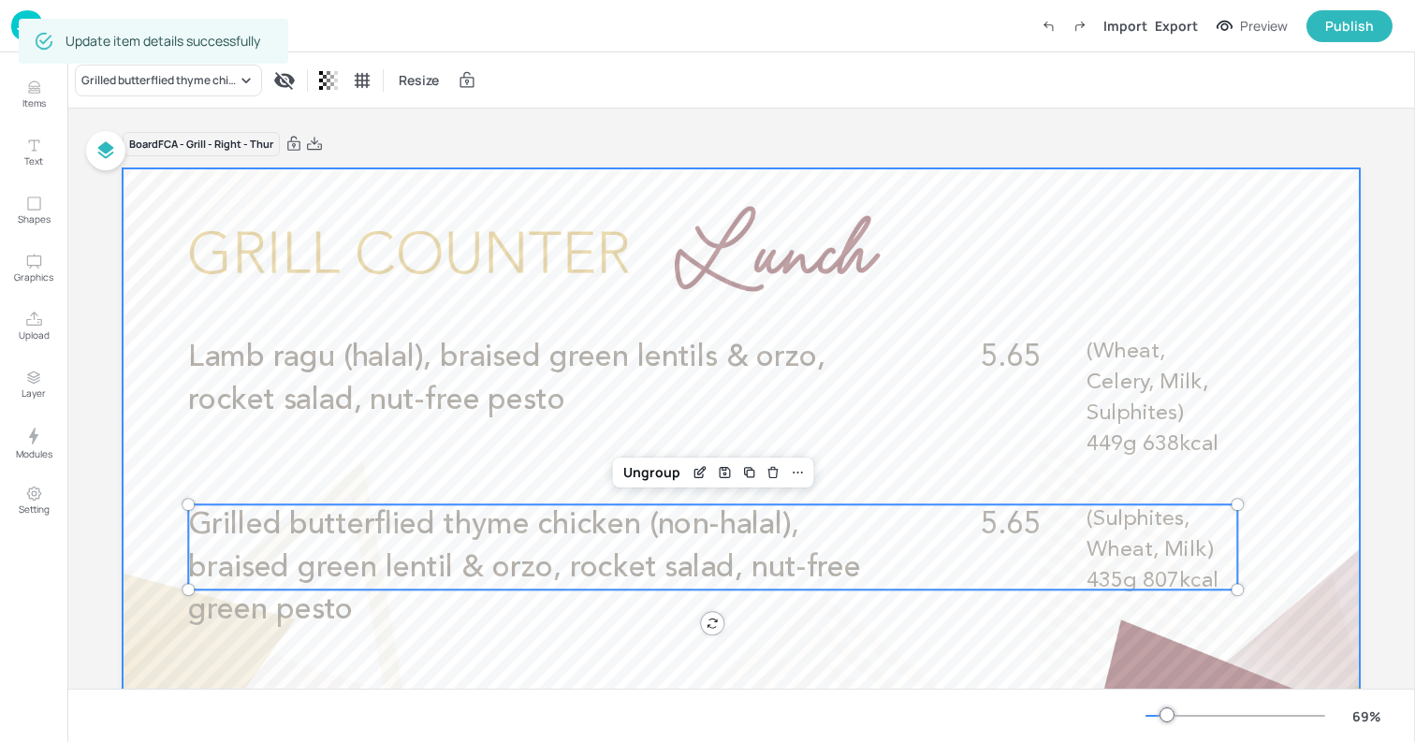
click at [136, 389] on div at bounding box center [741, 516] width 1237 height 696
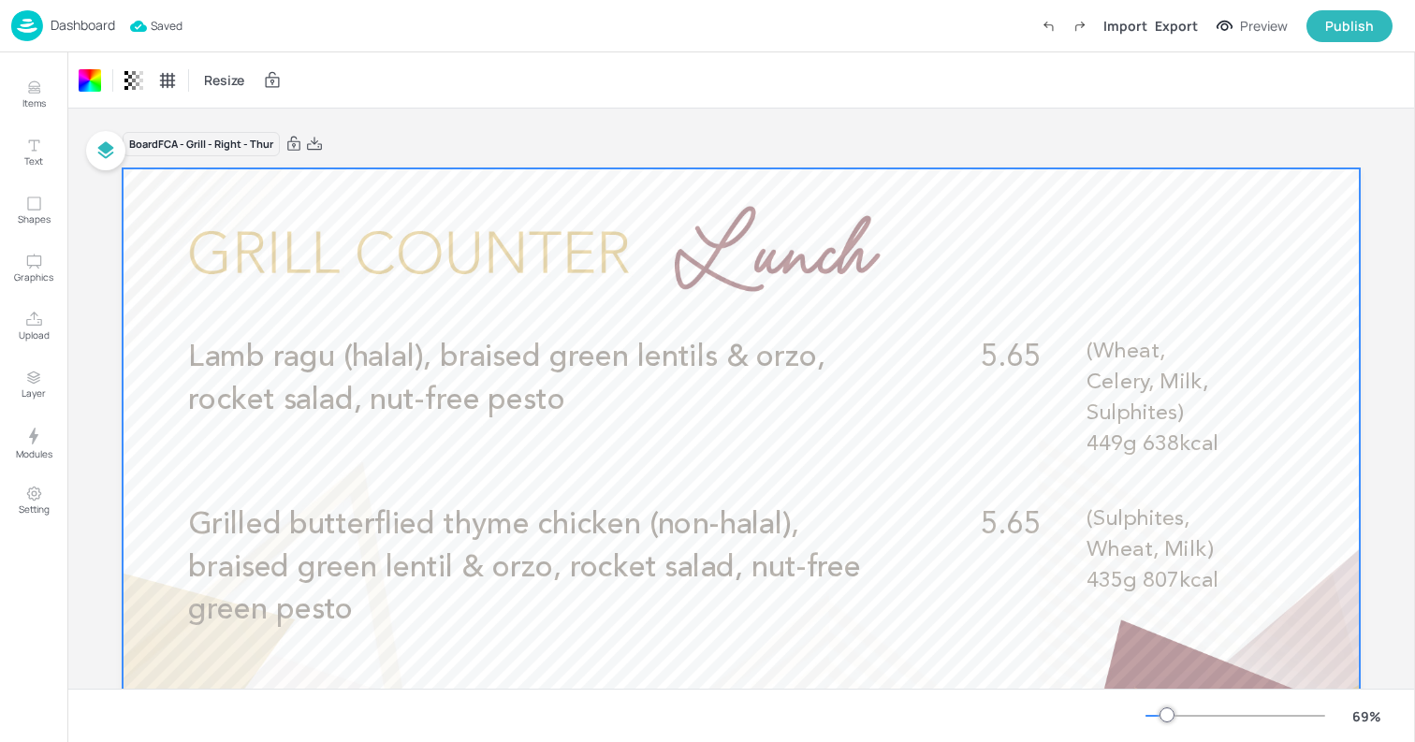
click at [91, 19] on p "Dashboard" at bounding box center [83, 25] width 65 height 13
